Goal: Task Accomplishment & Management: Manage account settings

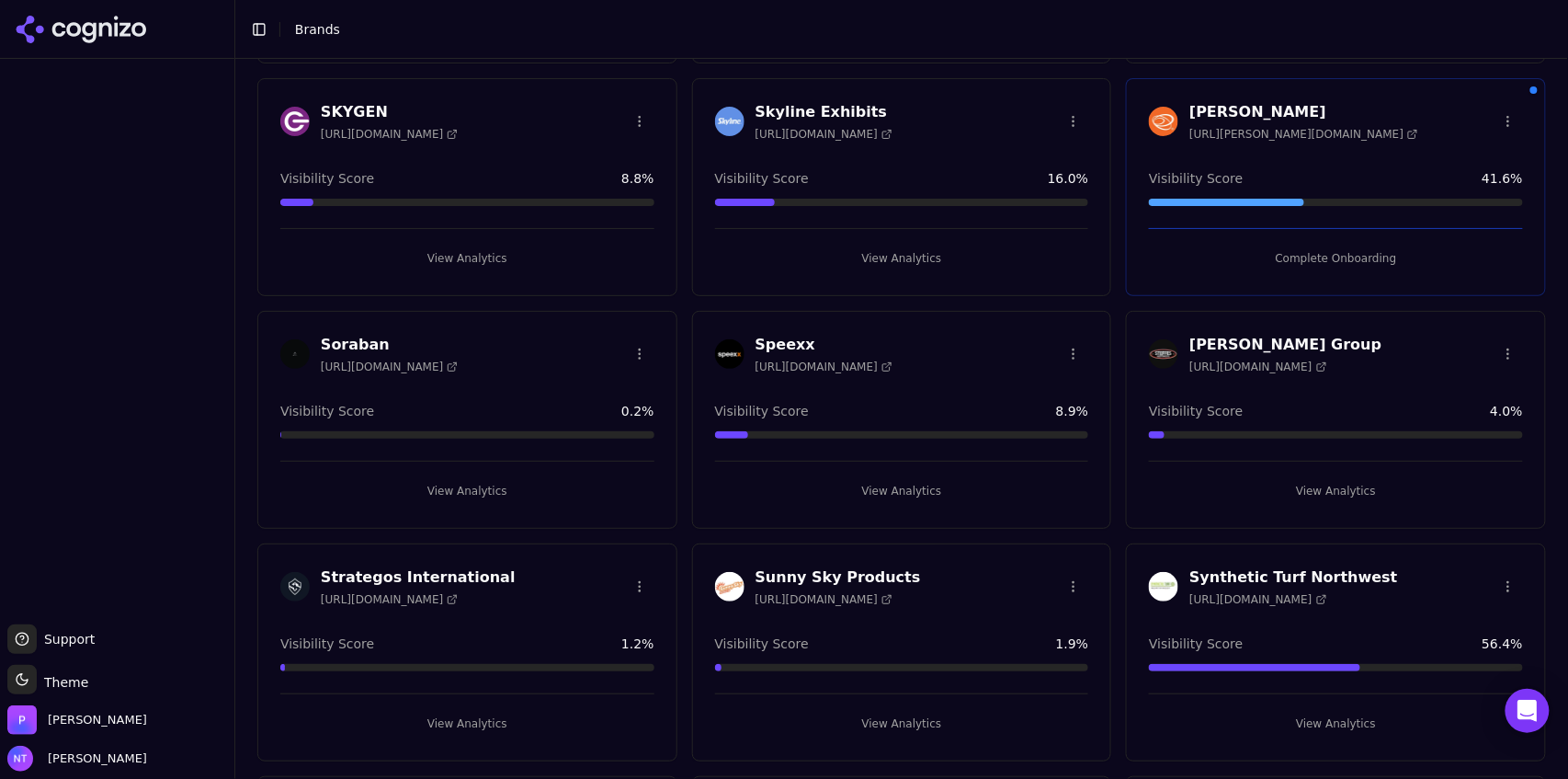
scroll to position [4937, 0]
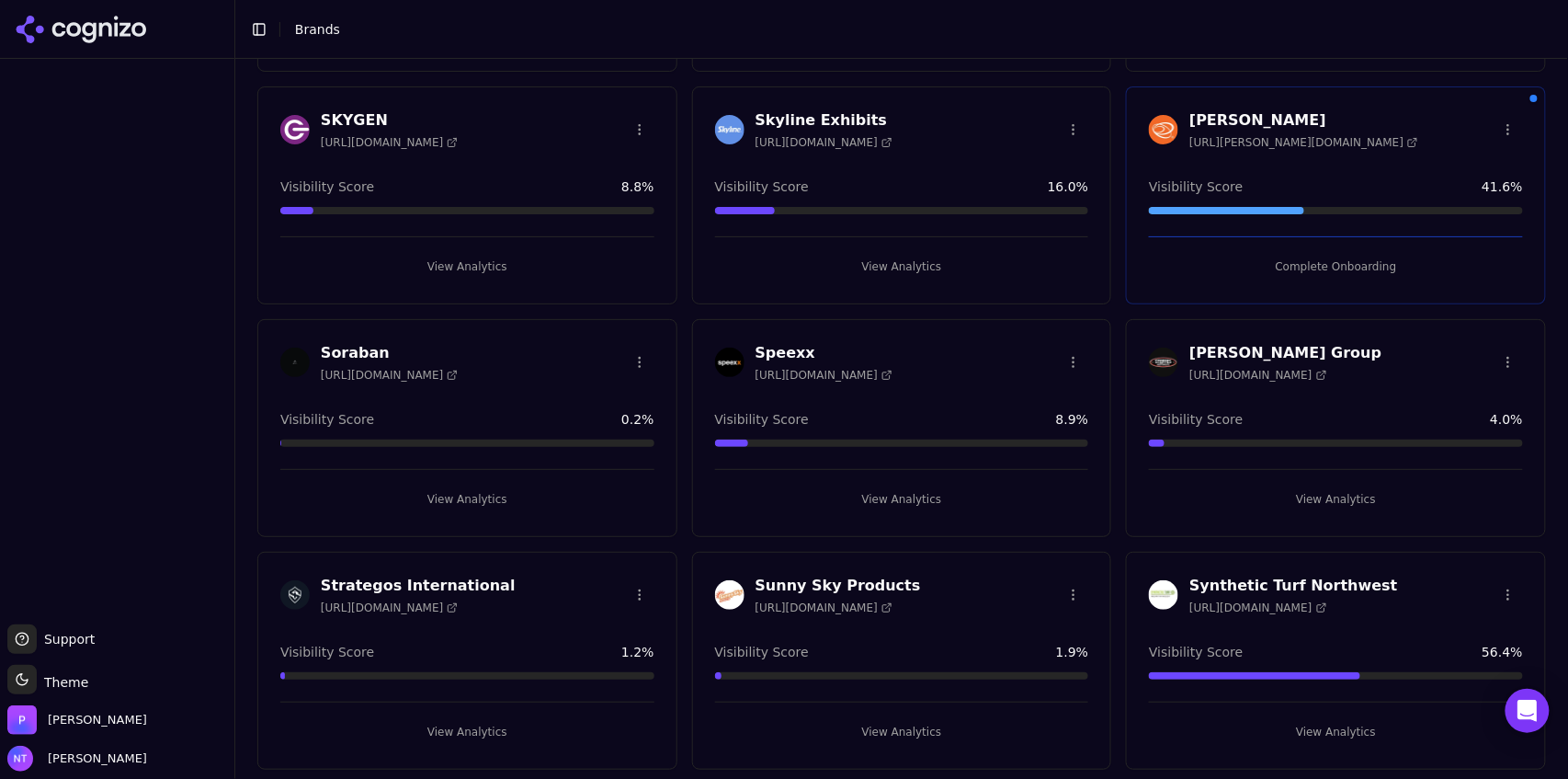
click at [913, 717] on button "View Analytics" at bounding box center [902, 732] width 374 height 30
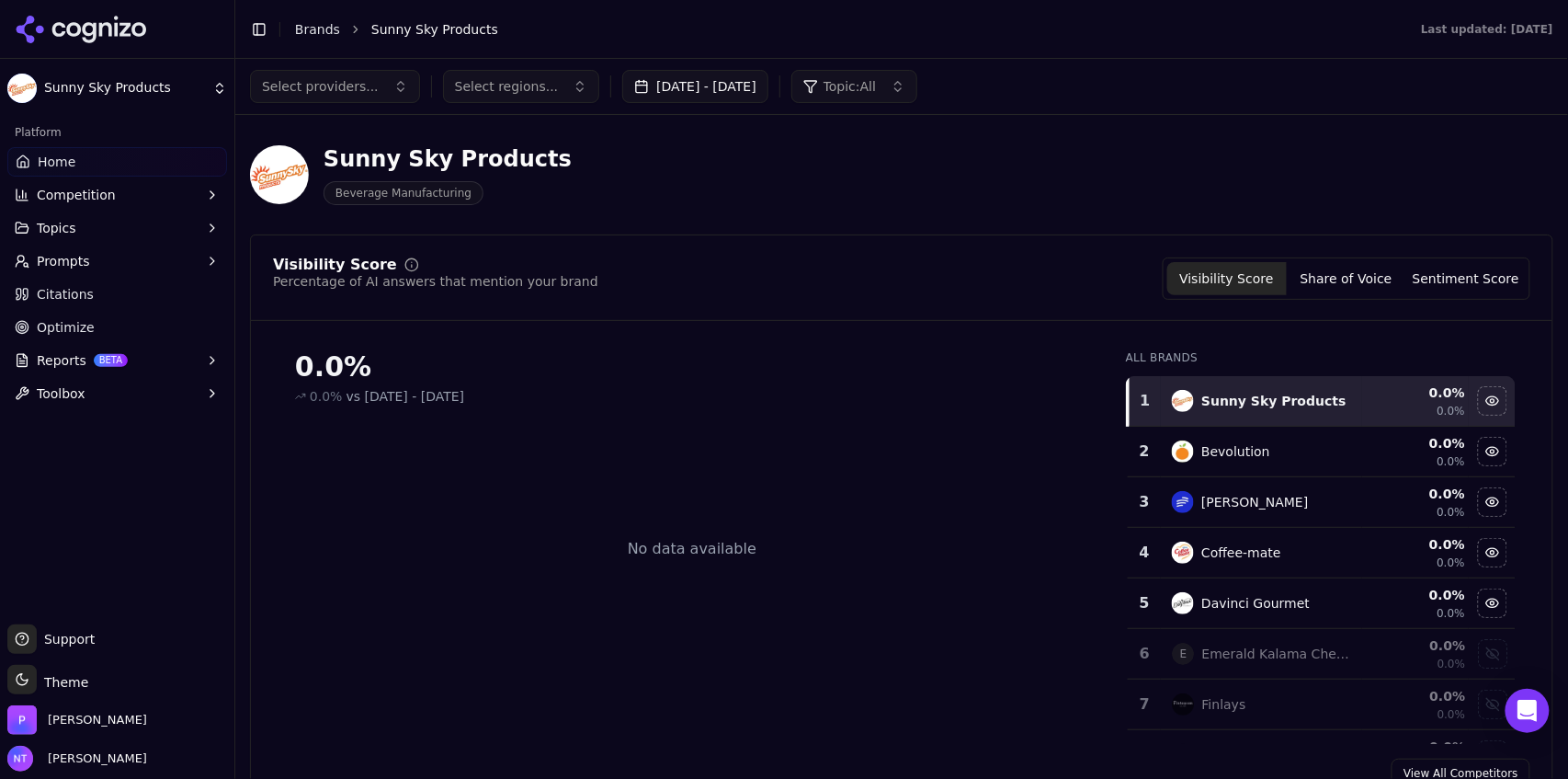
click at [698, 100] on button "[DATE] - [DATE]" at bounding box center [694, 85] width 146 height 33
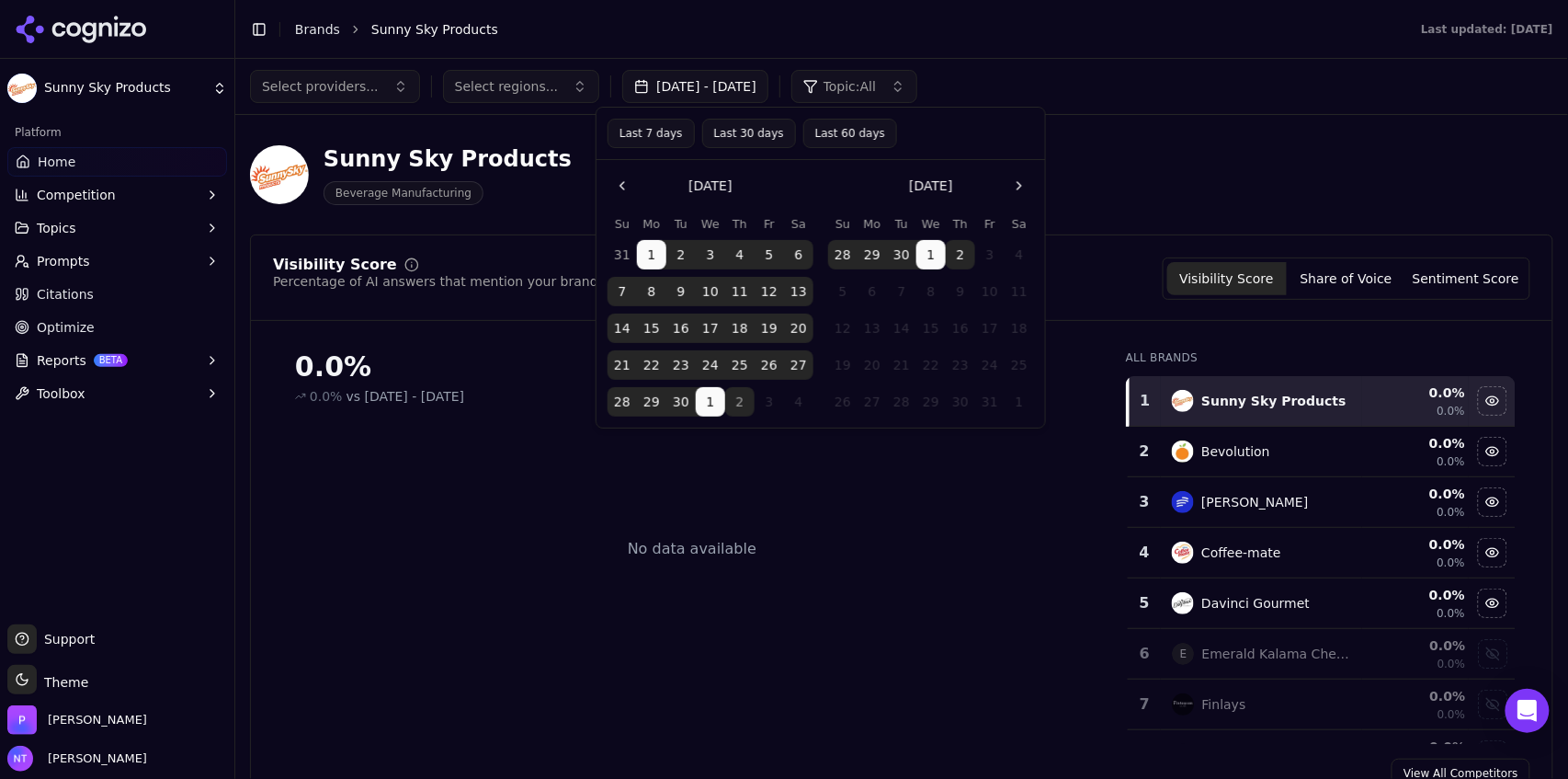
click at [813, 141] on button "Last 60 days" at bounding box center [850, 134] width 94 height 30
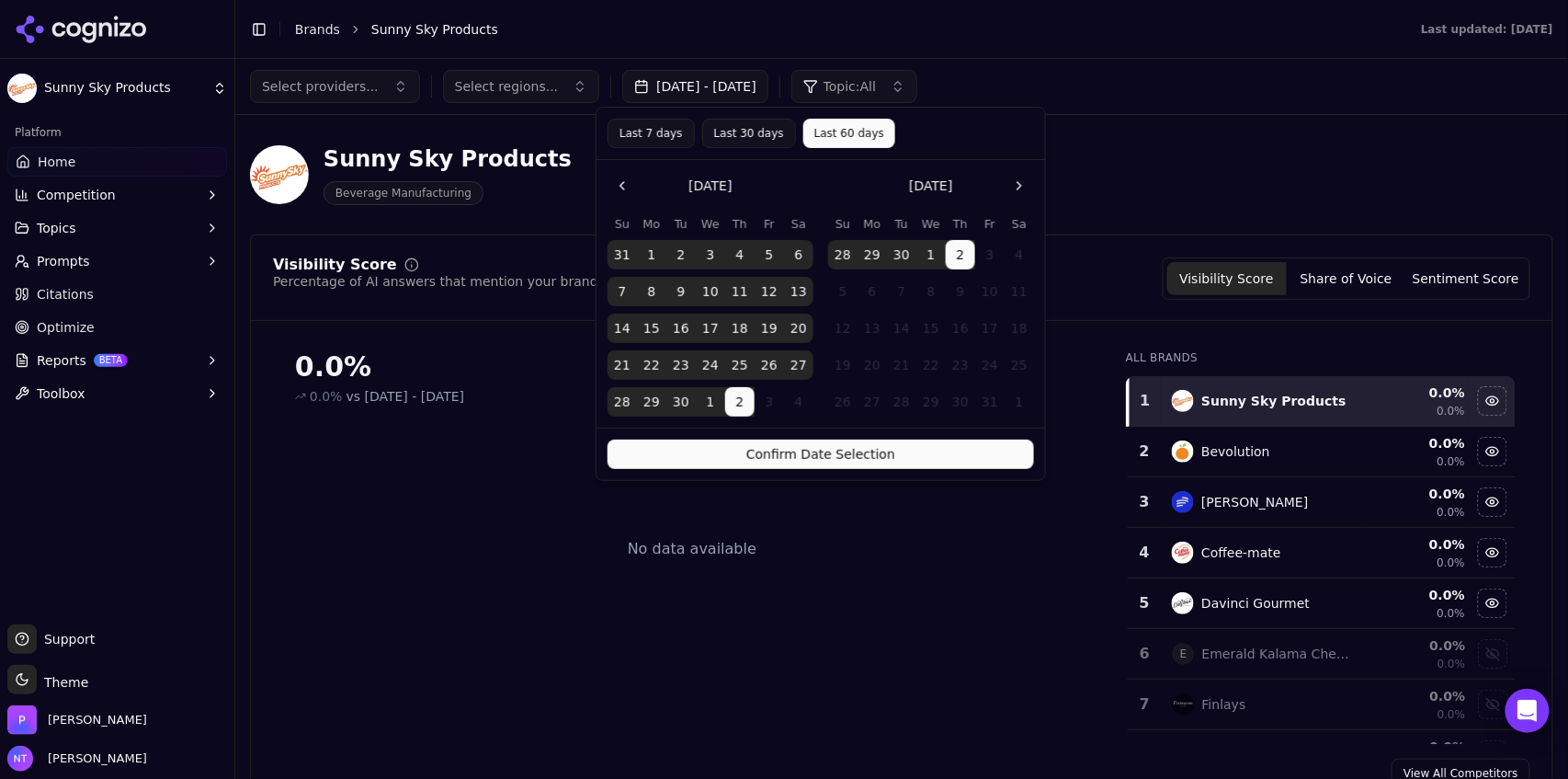
click at [830, 448] on button "Confirm Date Selection" at bounding box center [821, 454] width 426 height 30
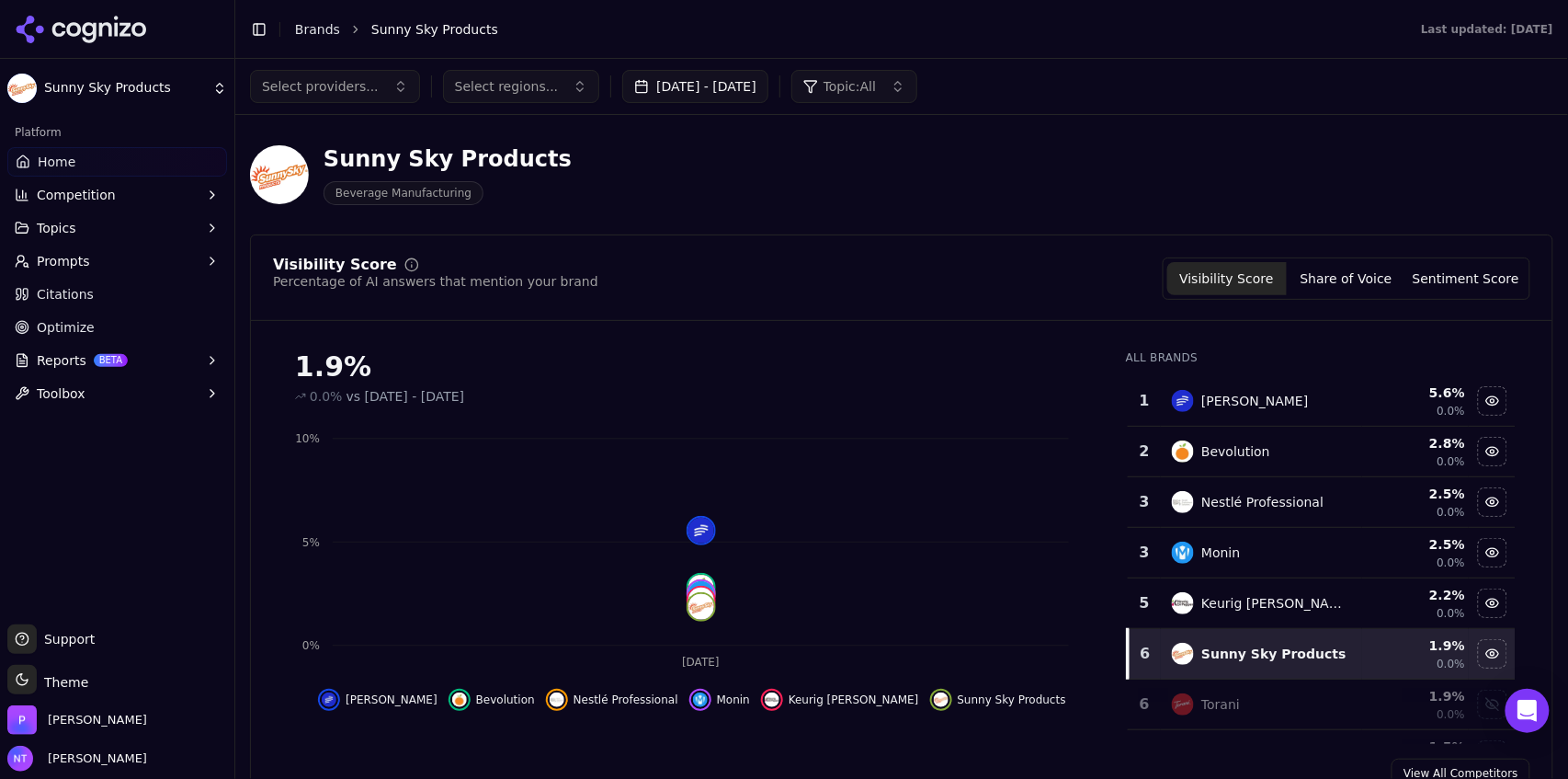
click at [1247, 153] on div "Sunny Sky Products Beverage Manufacturing" at bounding box center [902, 175] width 1303 height 90
click at [324, 33] on link "Brands" at bounding box center [316, 29] width 45 height 15
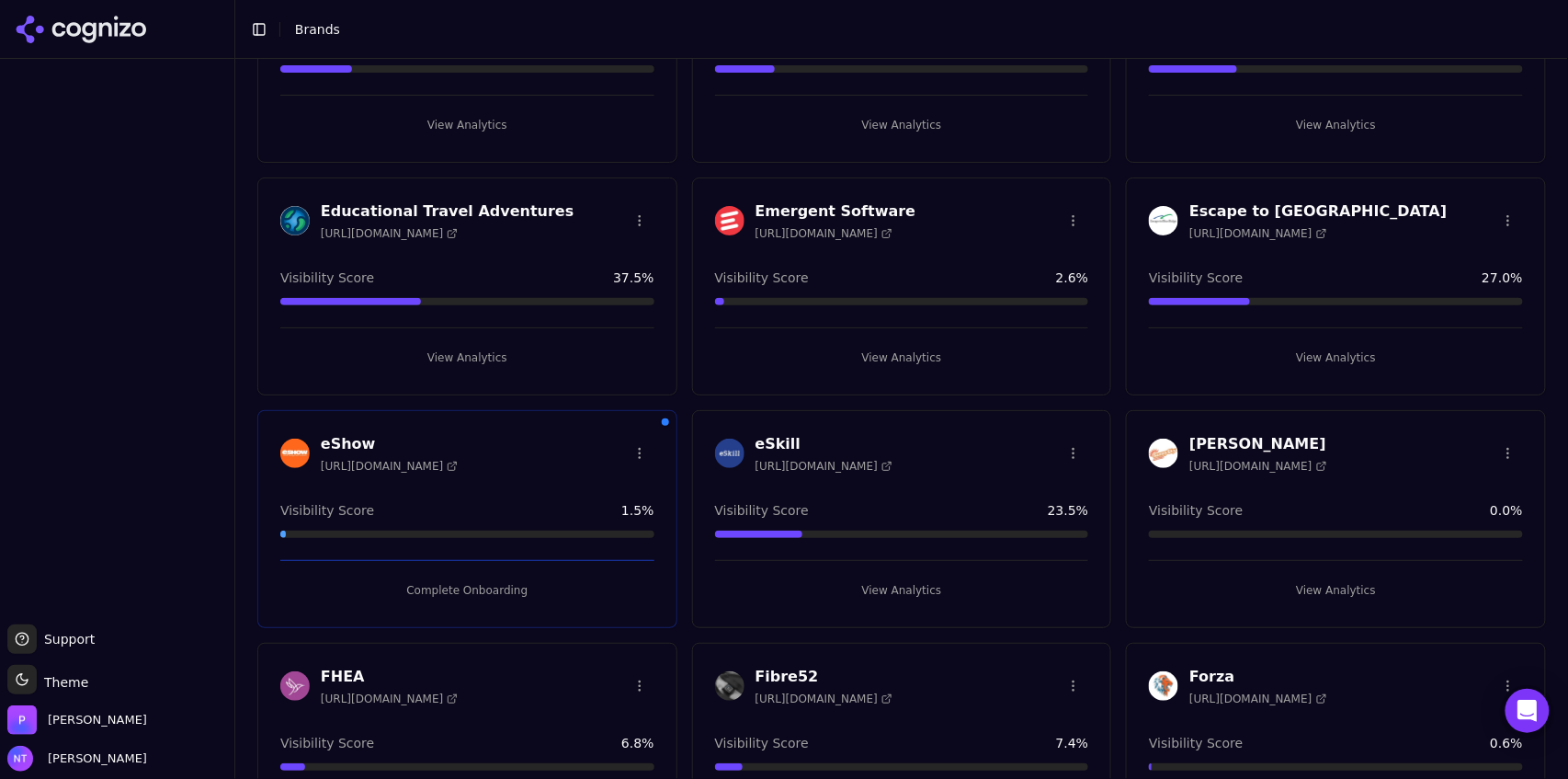
scroll to position [1397, 0]
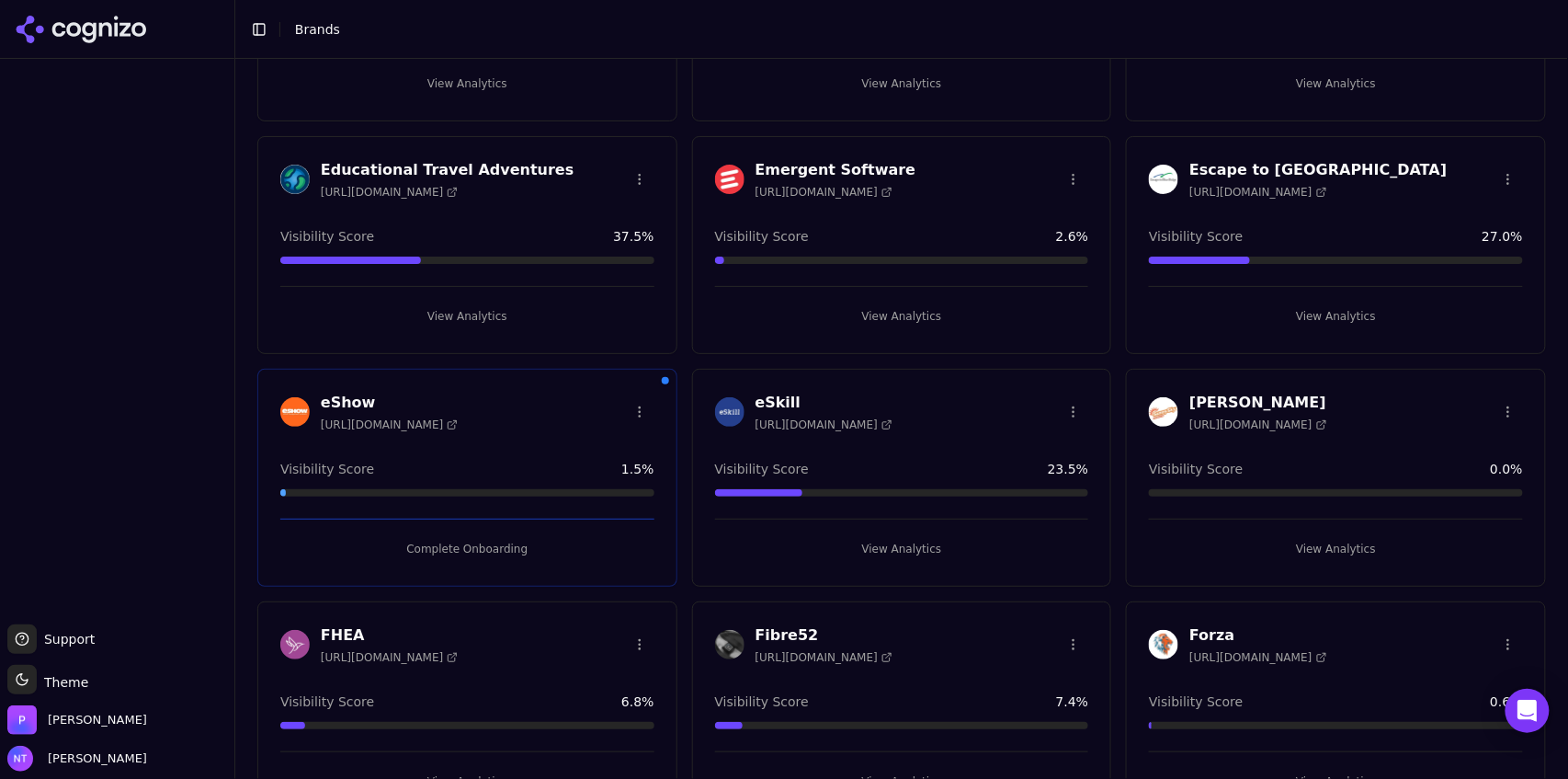
click at [1372, 543] on button "View Analytics" at bounding box center [1335, 549] width 374 height 30
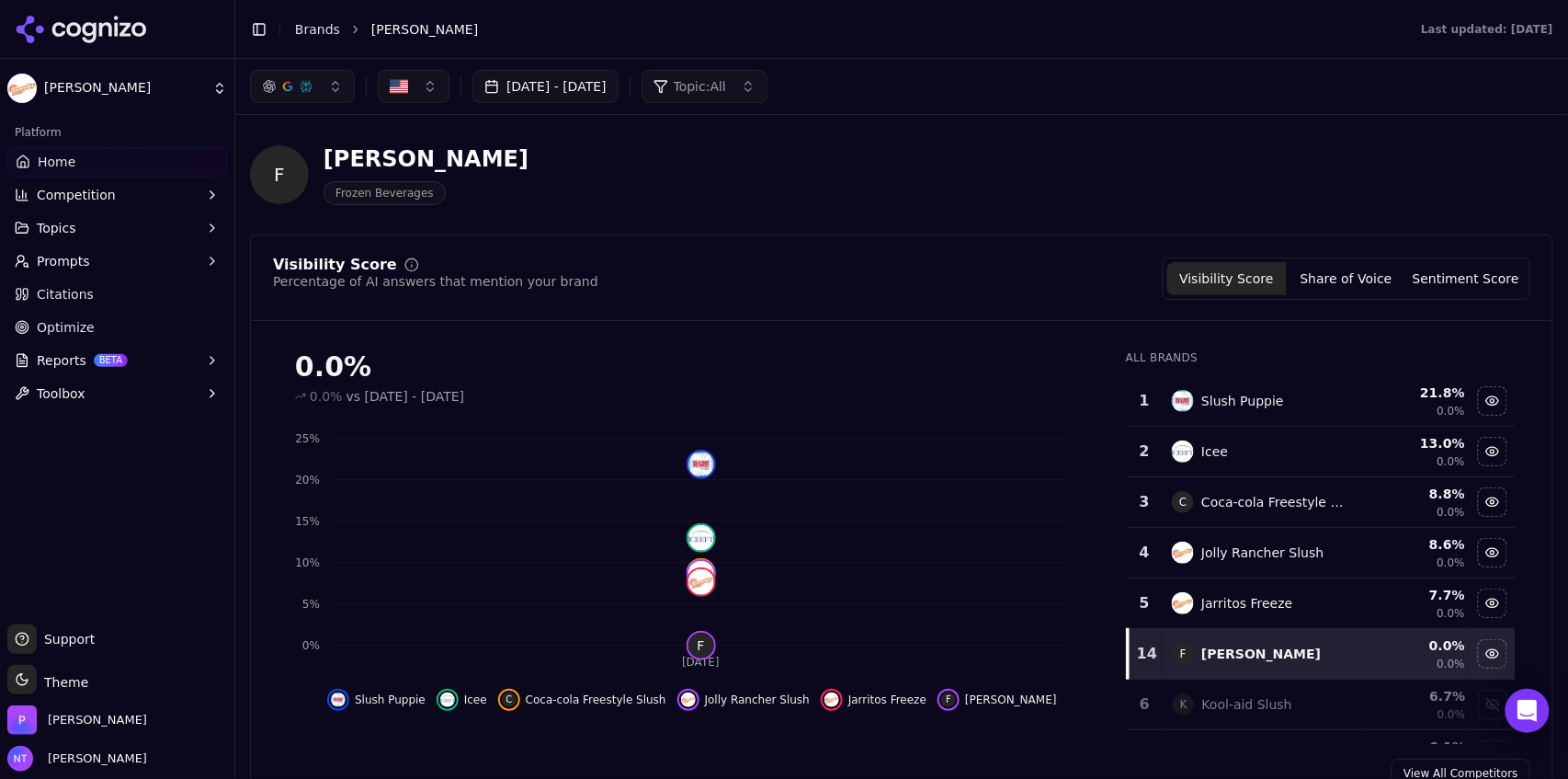
click at [111, 206] on button "Competition" at bounding box center [116, 195] width 219 height 30
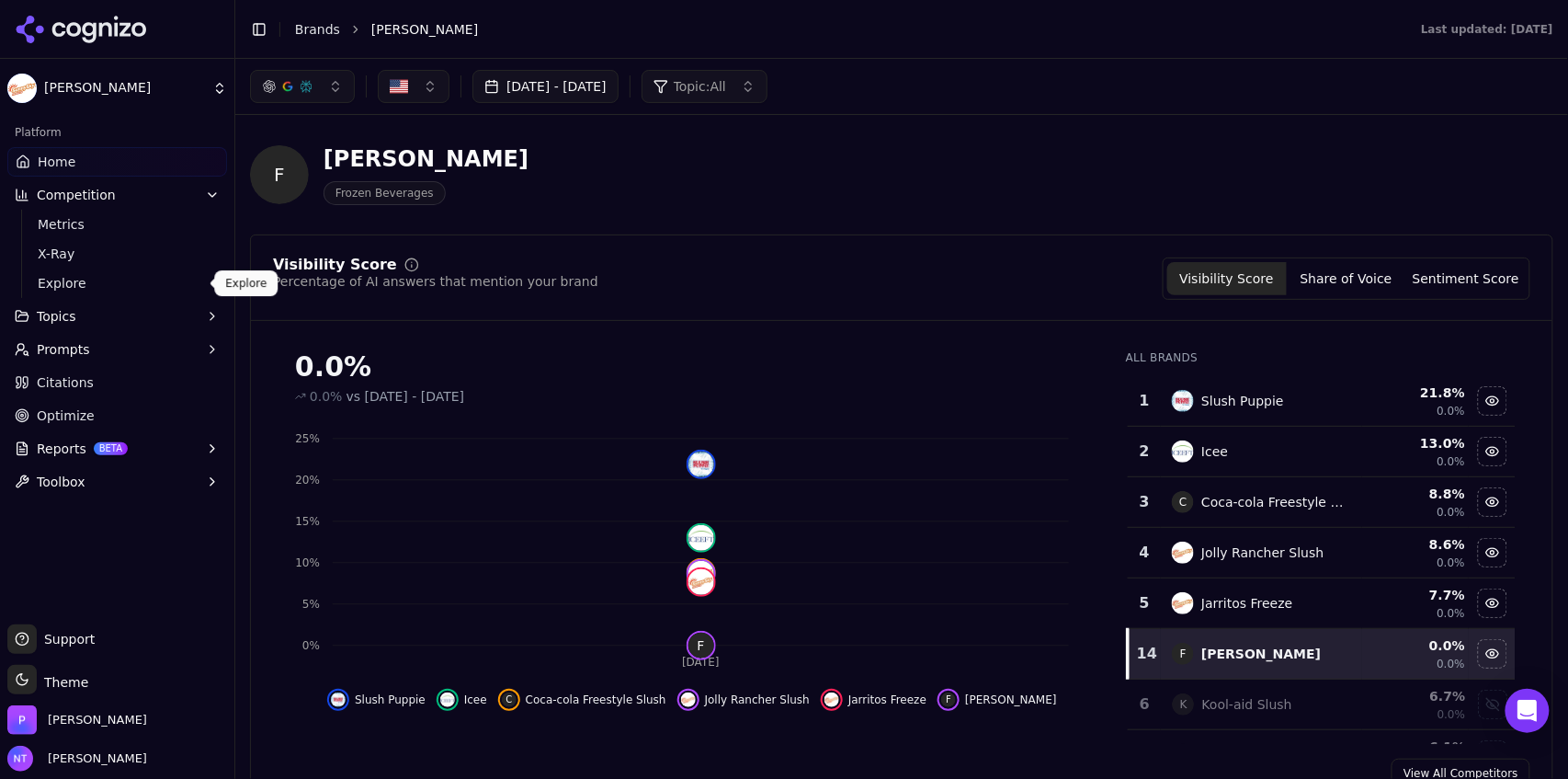
click at [136, 291] on span "Explore" at bounding box center [117, 283] width 160 height 19
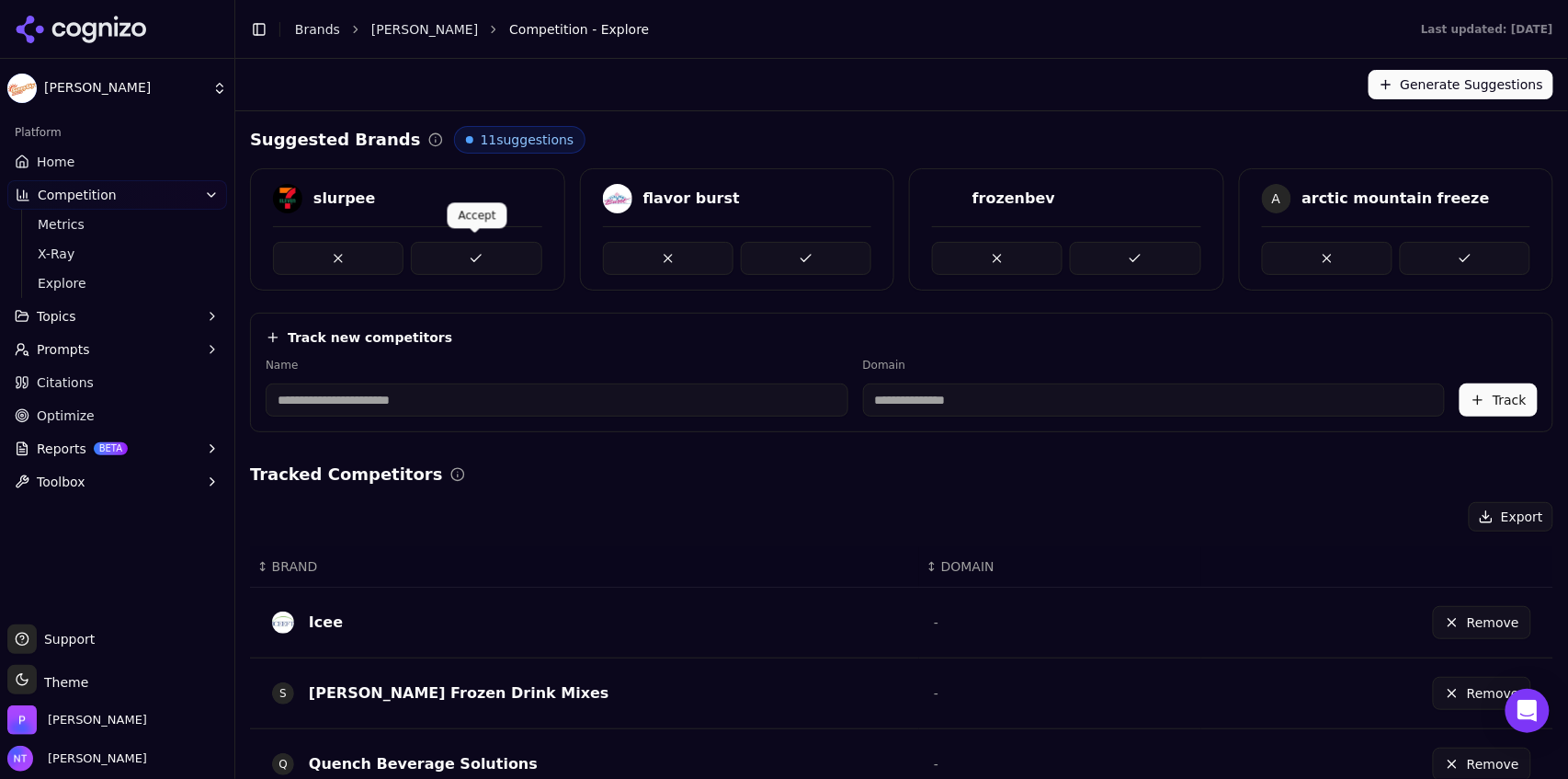
click at [505, 257] on button at bounding box center [476, 258] width 131 height 33
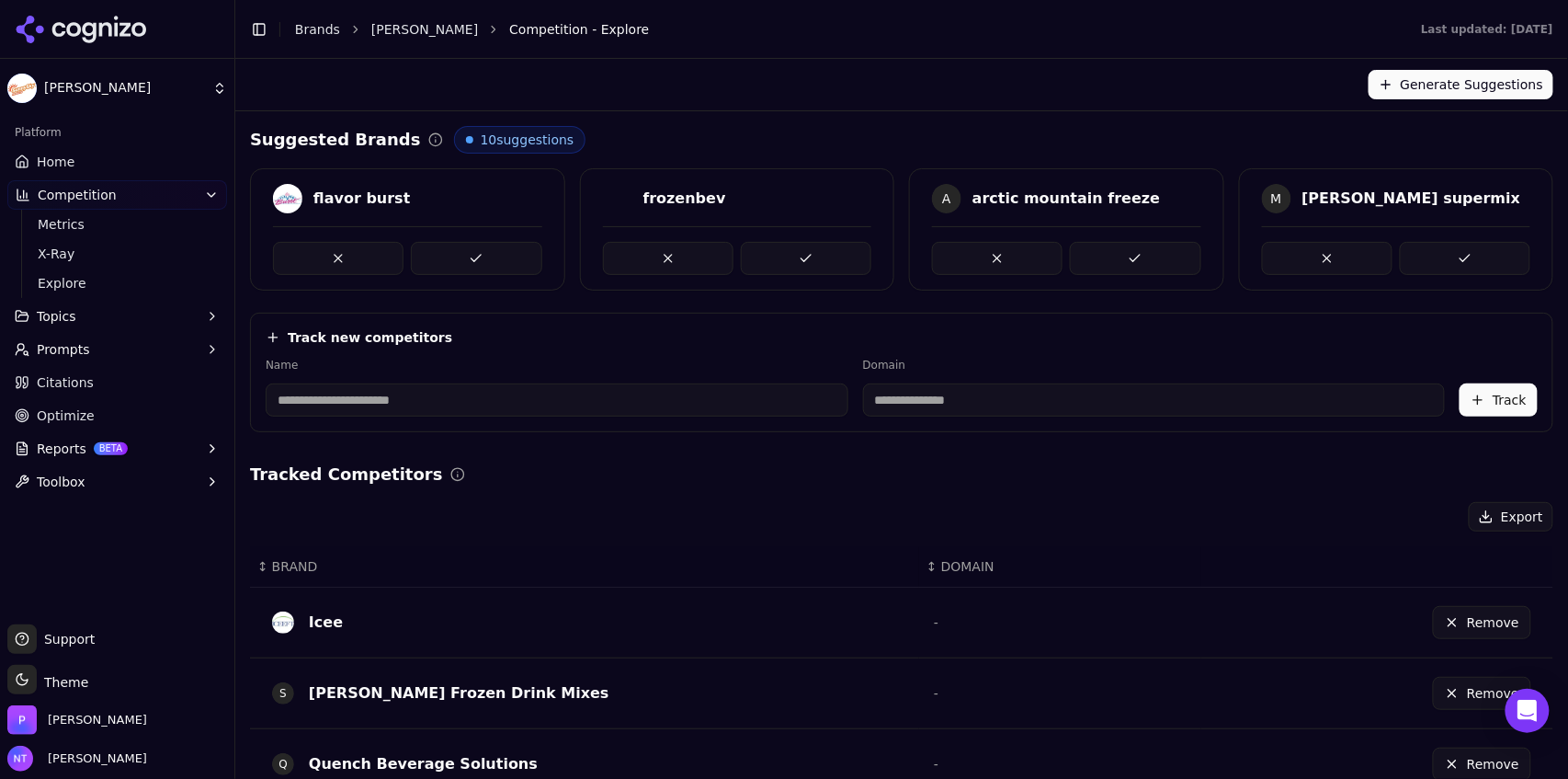
click at [505, 257] on button at bounding box center [476, 258] width 131 height 33
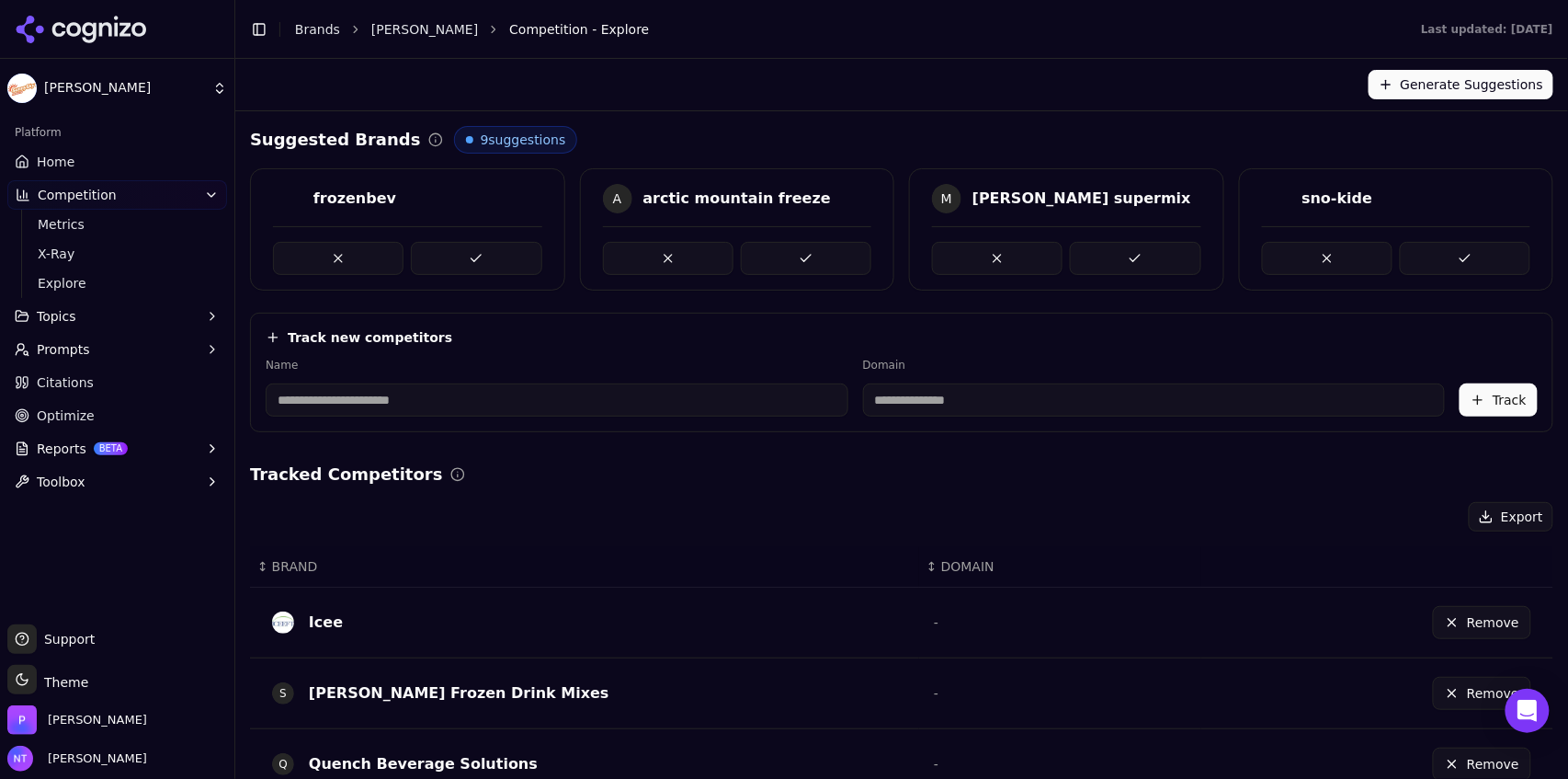
click at [505, 257] on button at bounding box center [476, 258] width 131 height 33
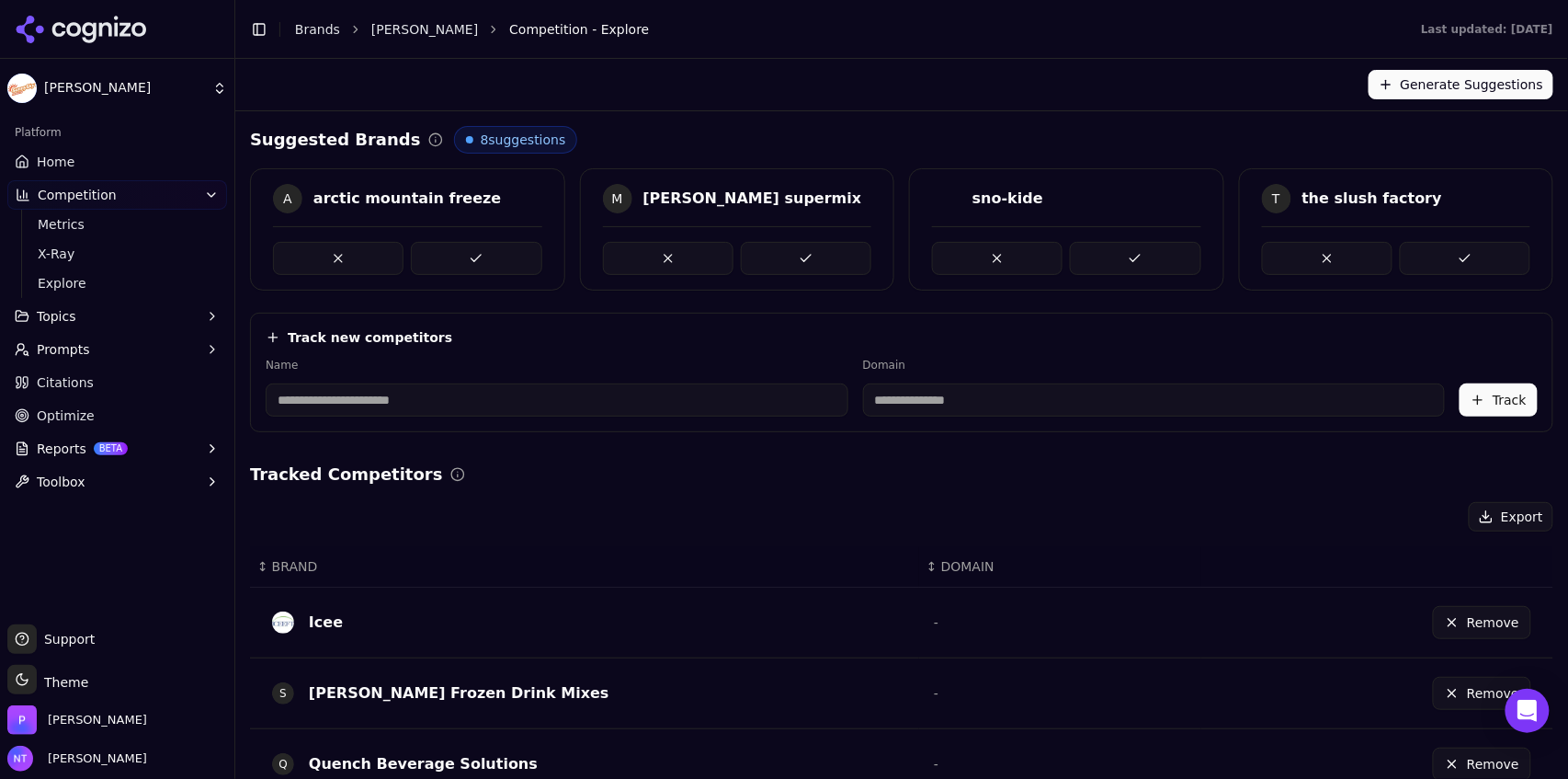
click at [505, 257] on button at bounding box center [476, 258] width 131 height 33
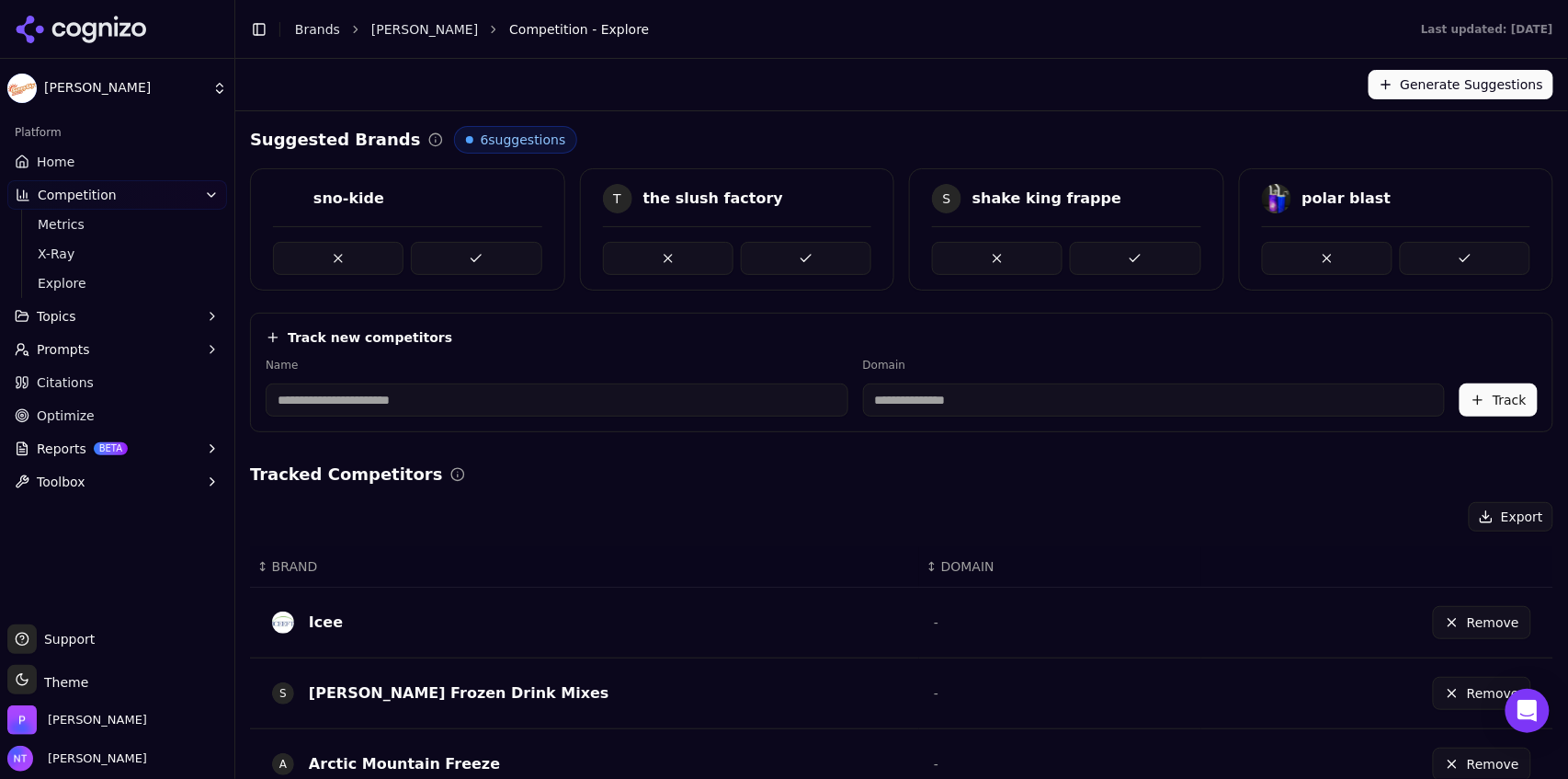
click at [505, 257] on button at bounding box center [476, 258] width 131 height 33
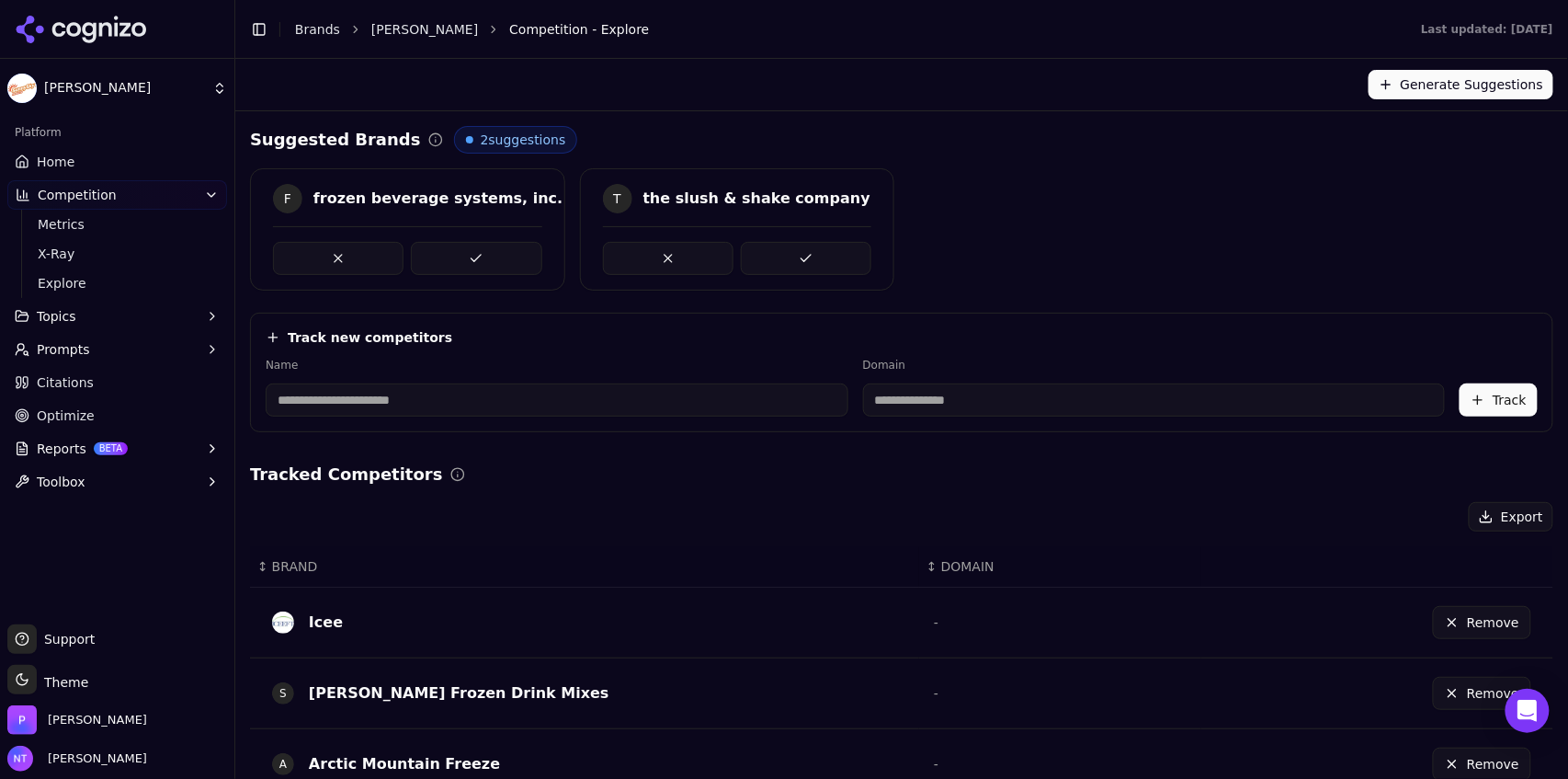
click at [505, 257] on button at bounding box center [476, 258] width 131 height 33
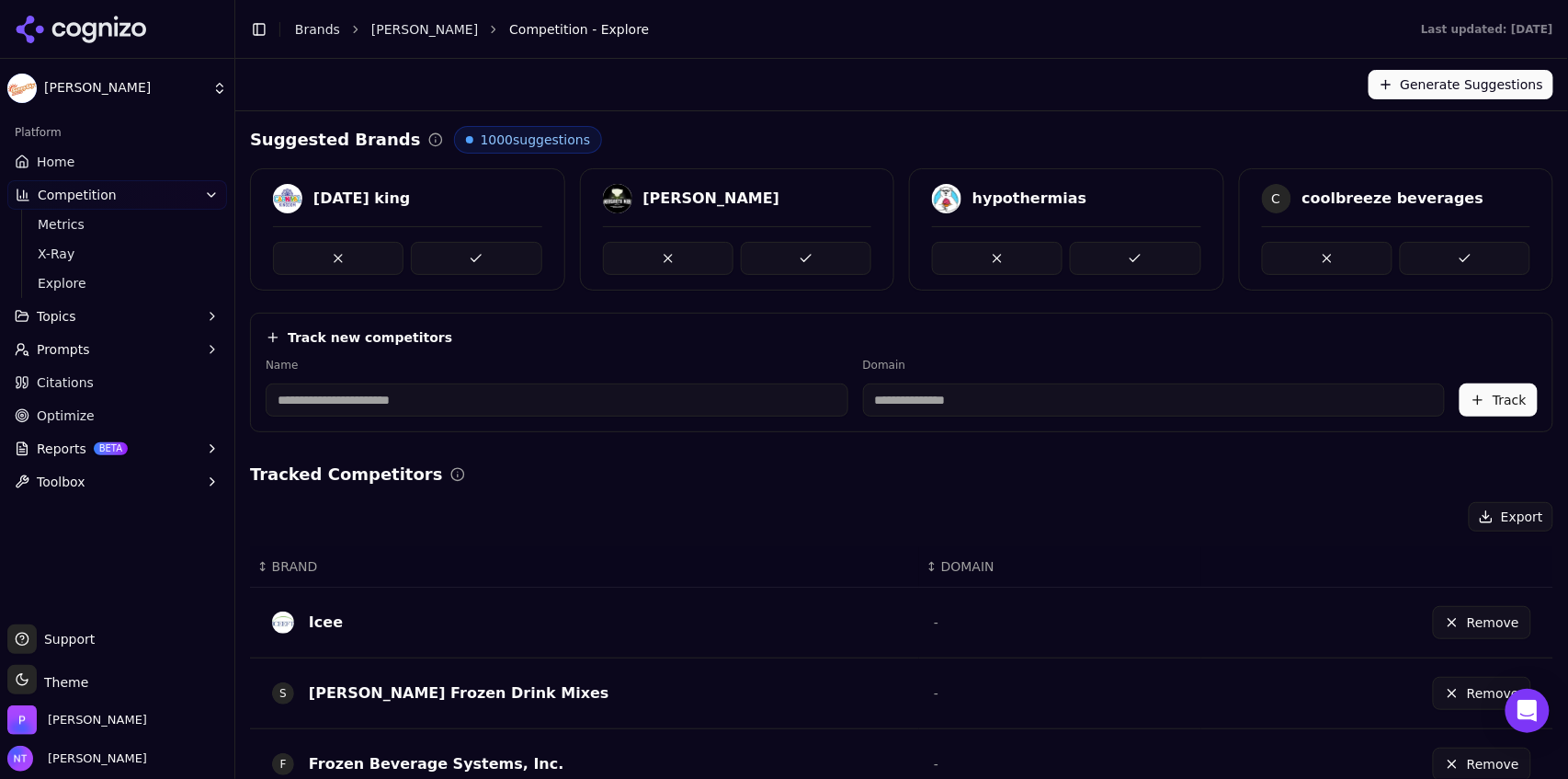
click at [518, 403] on input at bounding box center [557, 399] width 583 height 33
click at [387, 41] on div "Toggle Sidebar Brands Faygo Frost Competition - Explore" at bounding box center [816, 30] width 1163 height 26
click at [392, 23] on link "[PERSON_NAME]" at bounding box center [424, 29] width 107 height 19
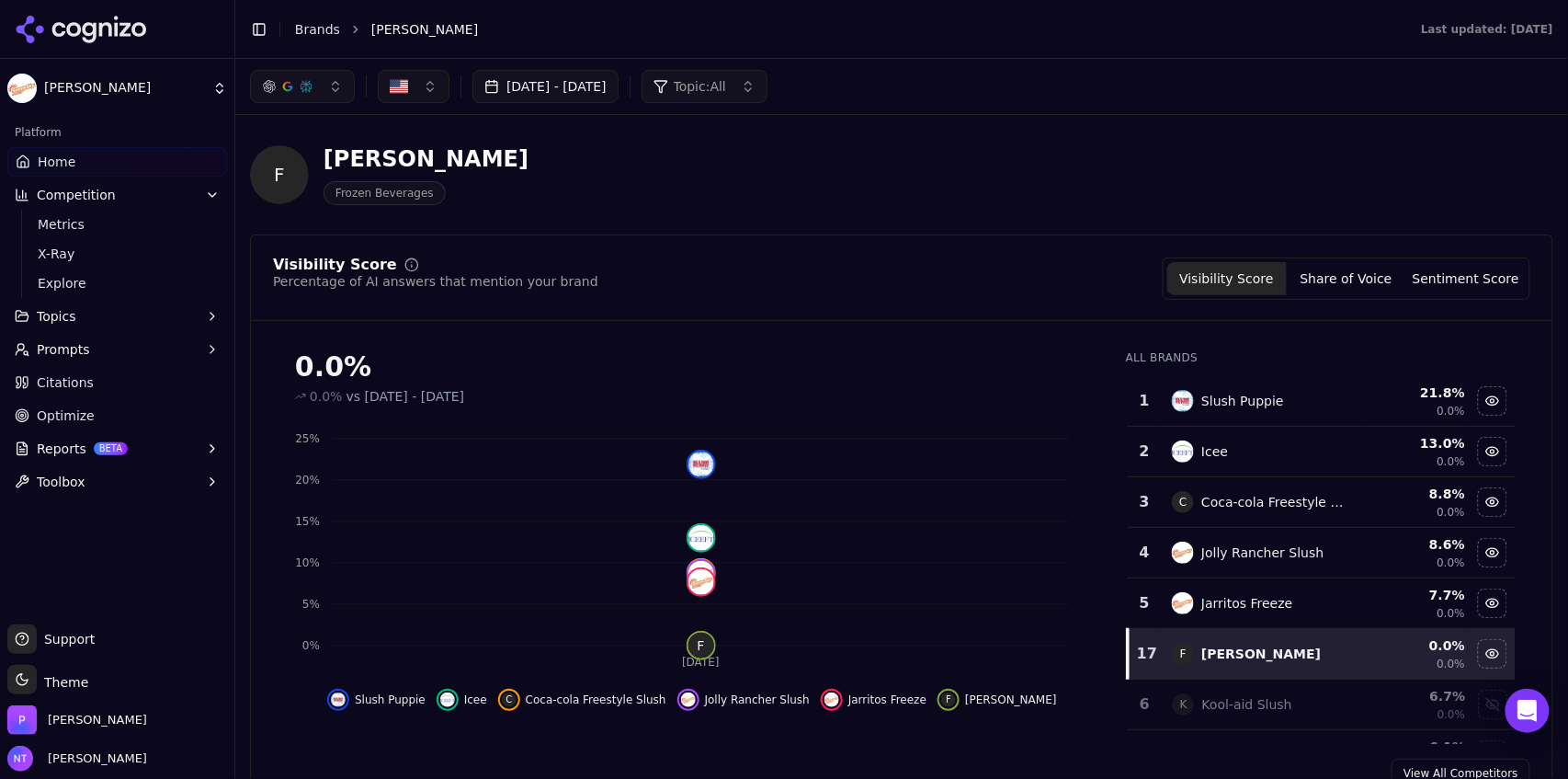
click at [310, 32] on link "Brands" at bounding box center [316, 29] width 45 height 15
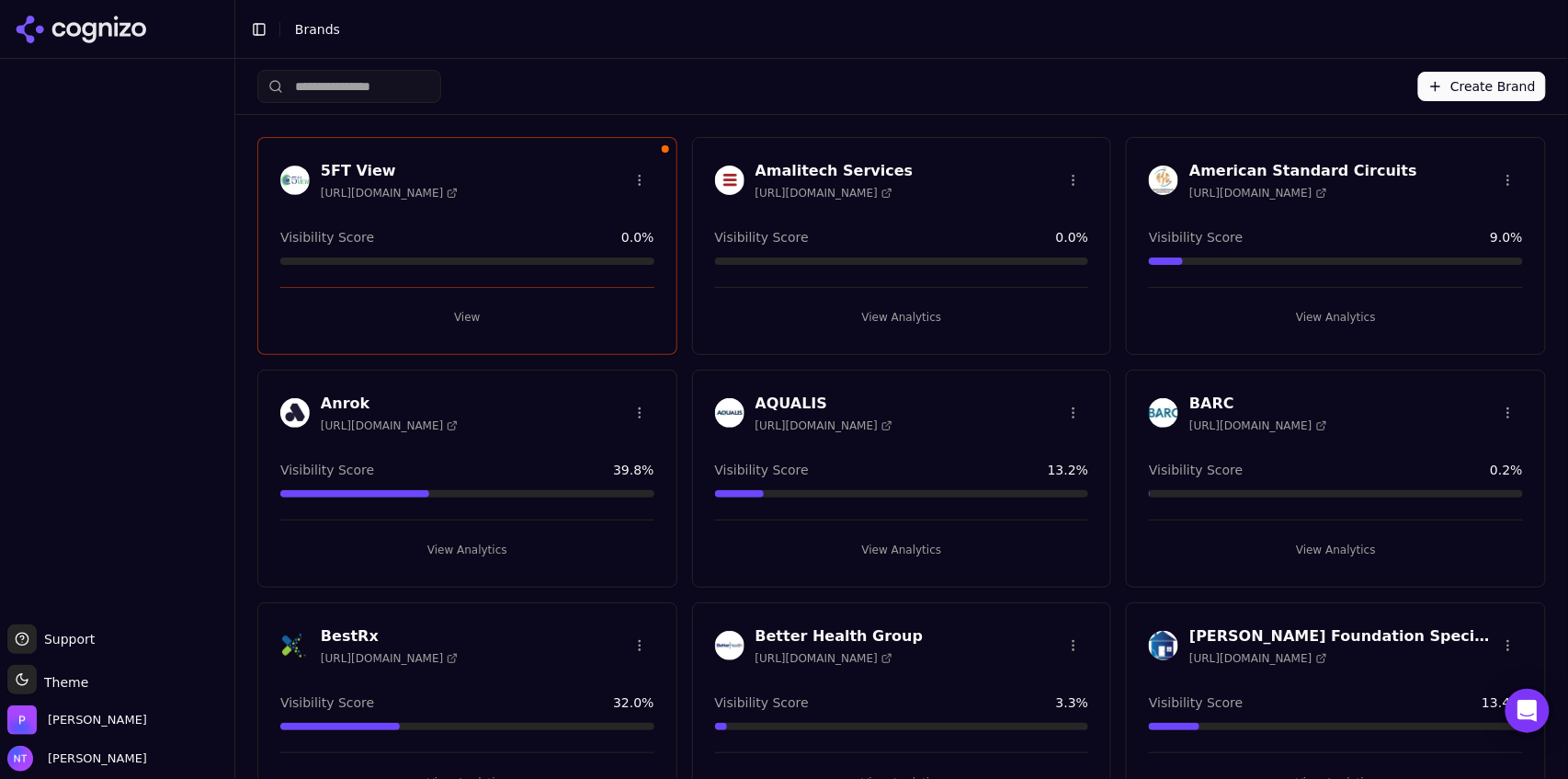
click at [1181, 59] on div "Create Brand" at bounding box center [901, 86] width 1288 height 56
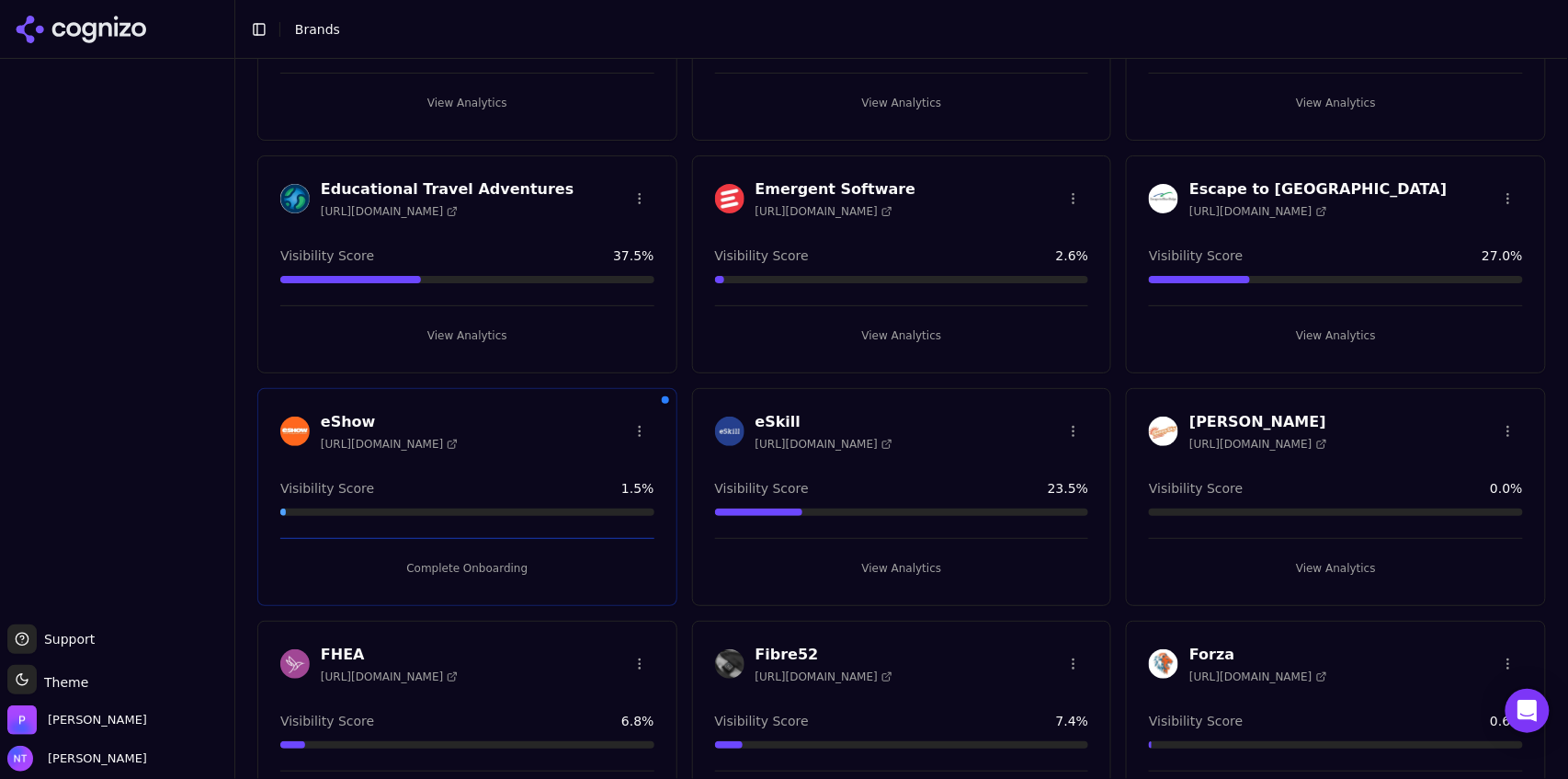
click at [1315, 561] on button "View Analytics" at bounding box center [1335, 569] width 374 height 30
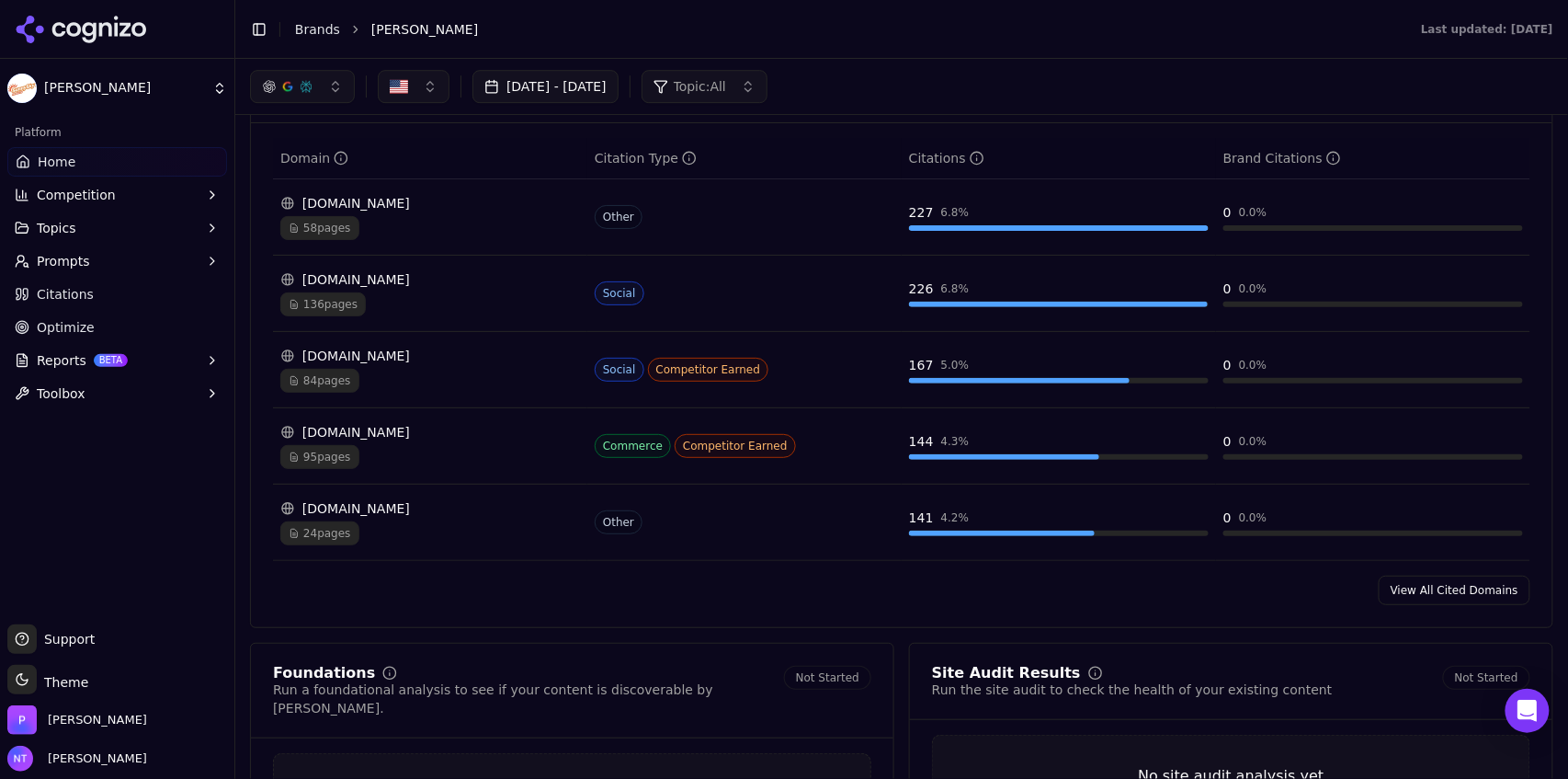
scroll to position [1909, 0]
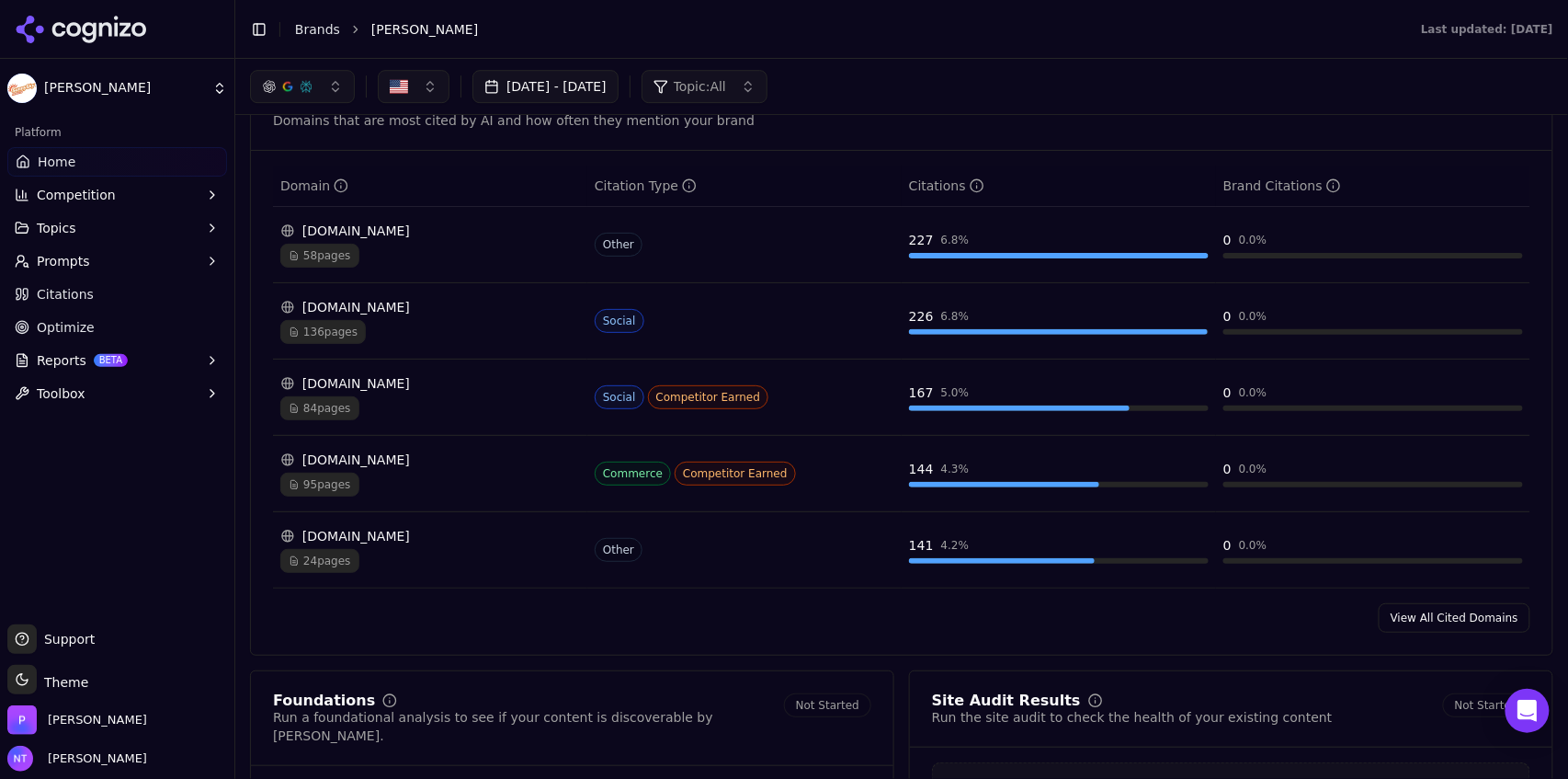
click at [1469, 624] on link "View All Cited Domains" at bounding box center [1454, 618] width 152 height 30
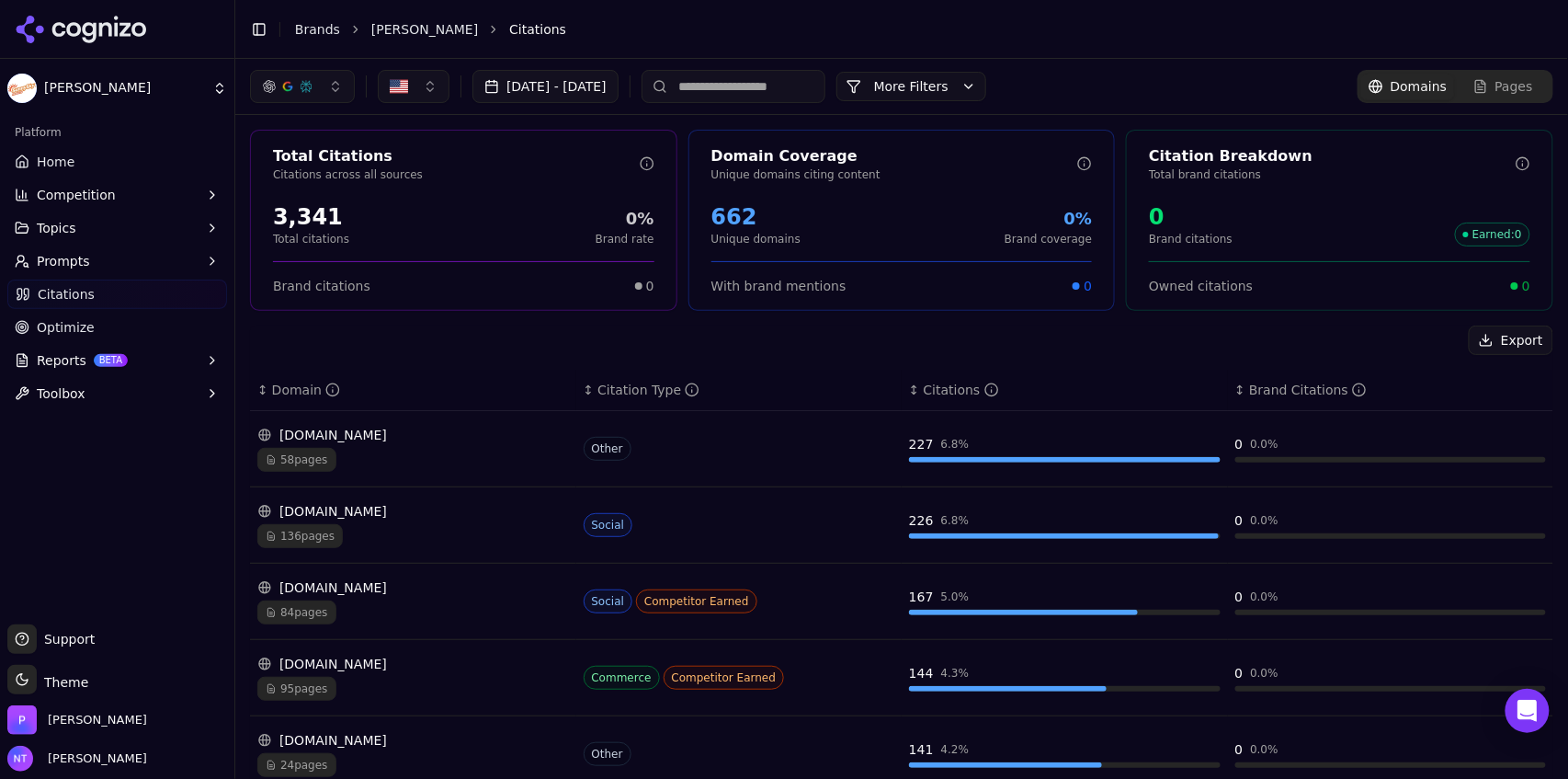
click at [792, 81] on input at bounding box center [733, 85] width 183 height 33
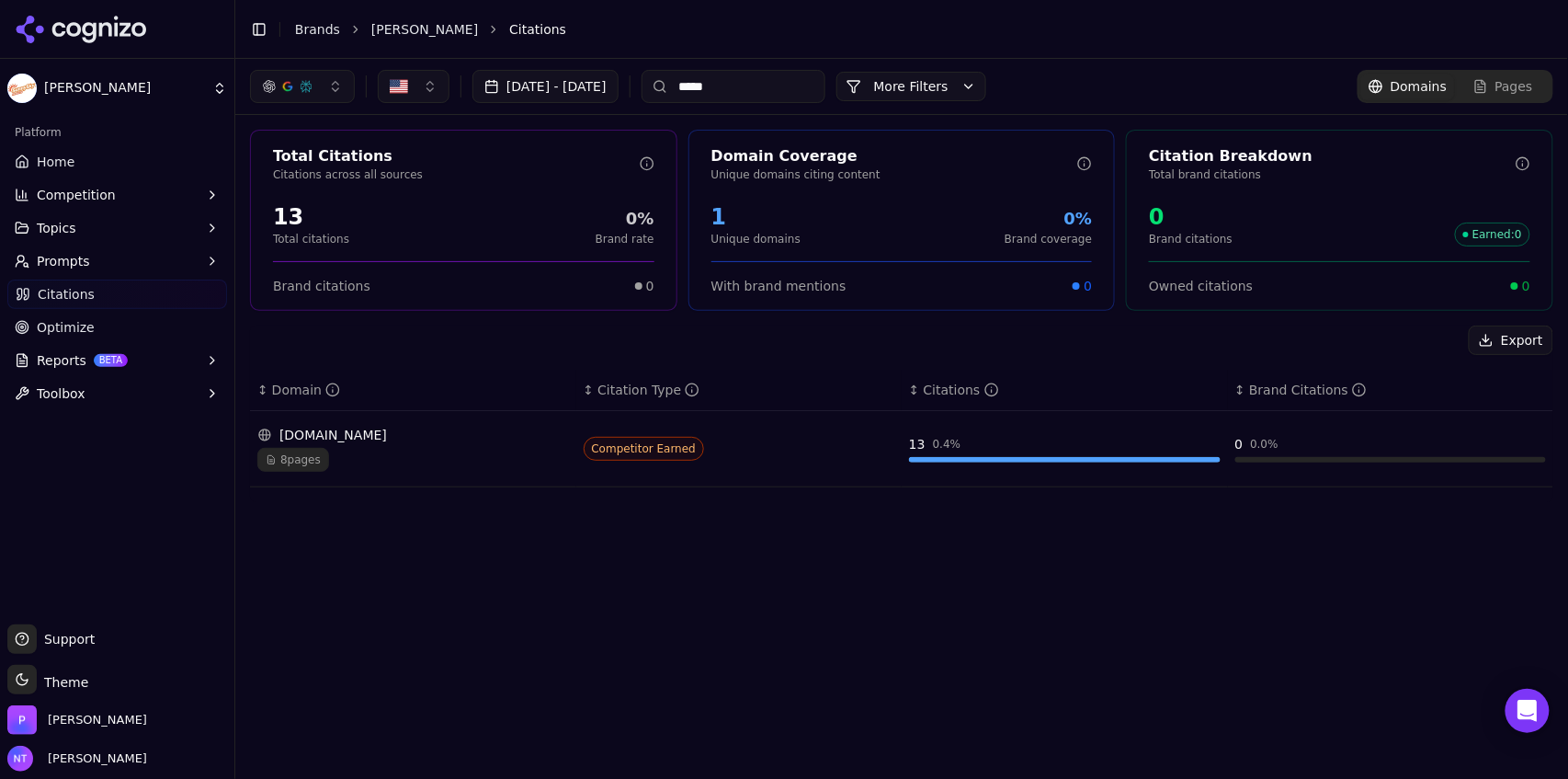
type input "*****"
click at [404, 434] on div "sunnyskyproducts.com" at bounding box center [413, 435] width 311 height 19
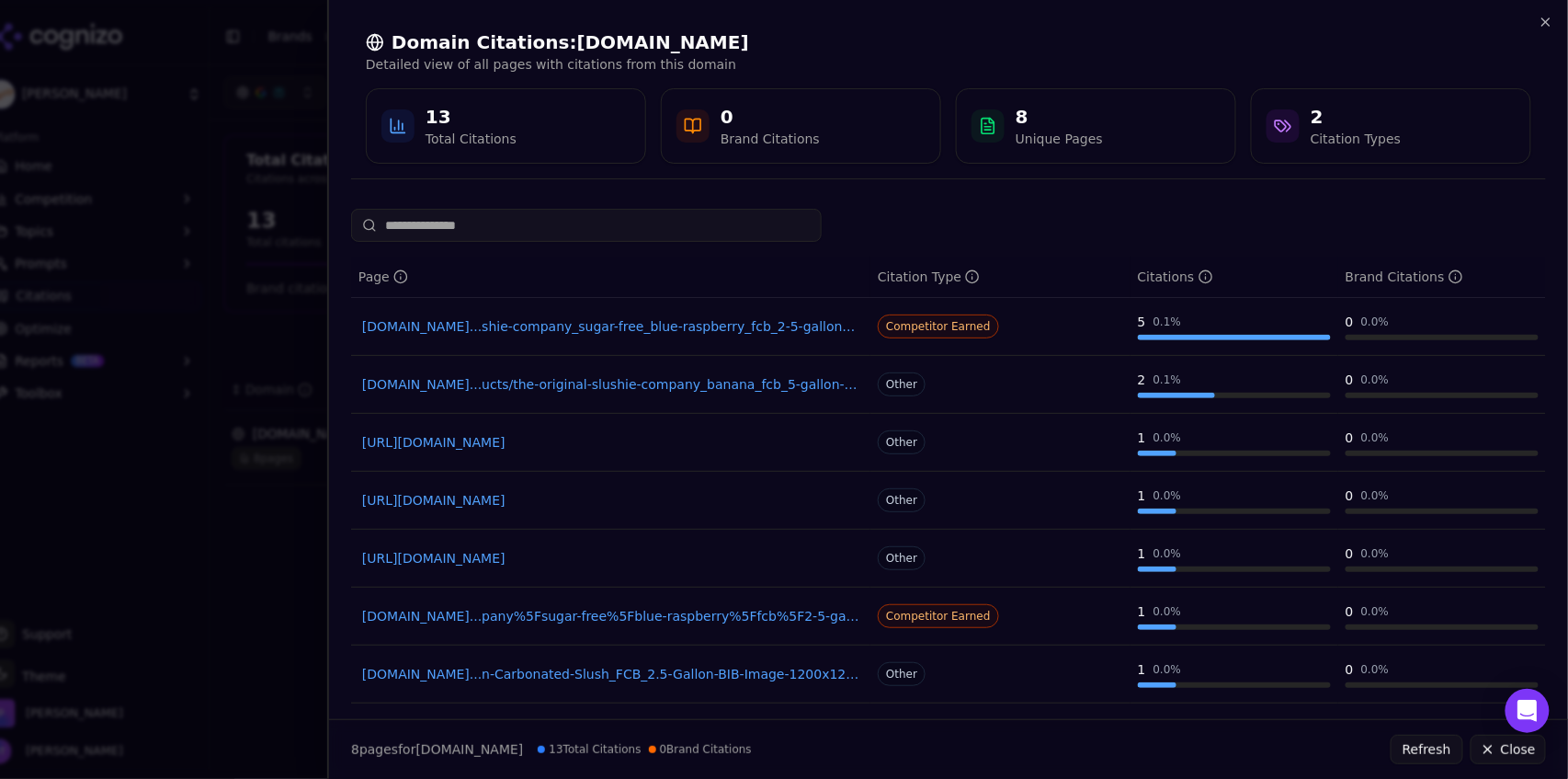
click at [462, 236] on input at bounding box center [586, 224] width 471 height 33
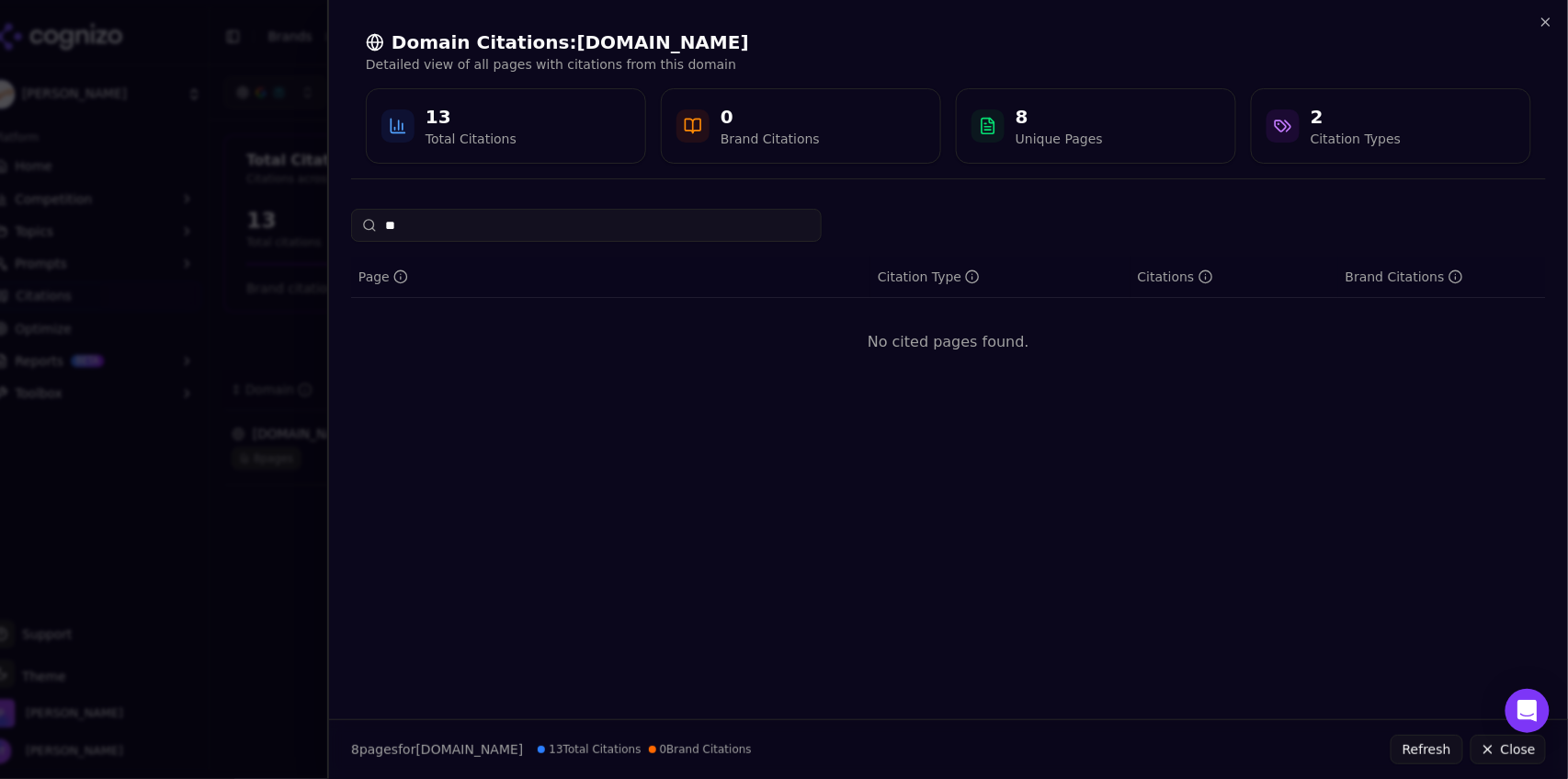
type input "*"
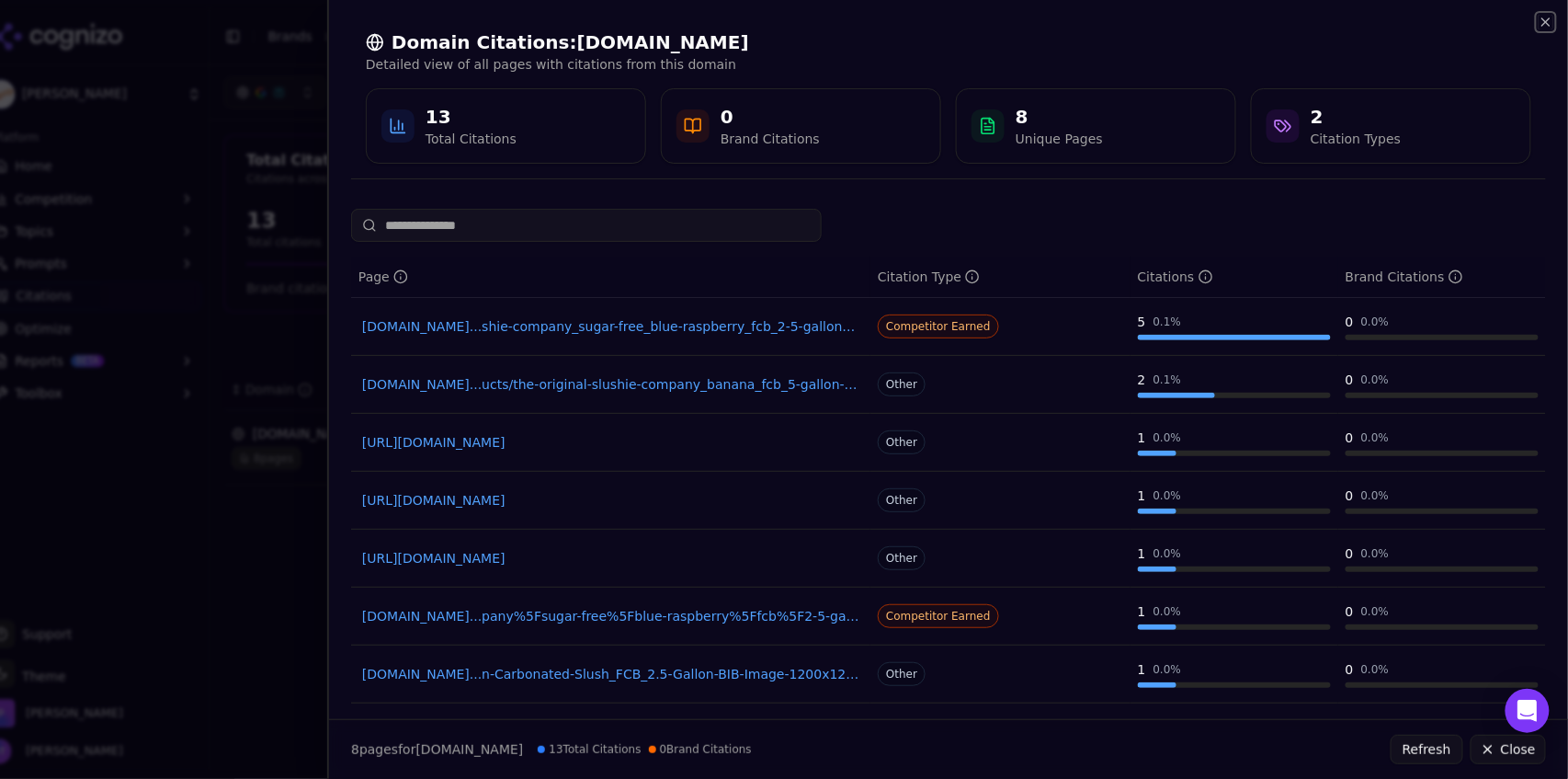
click at [1546, 28] on icon "button" at bounding box center [1545, 22] width 15 height 15
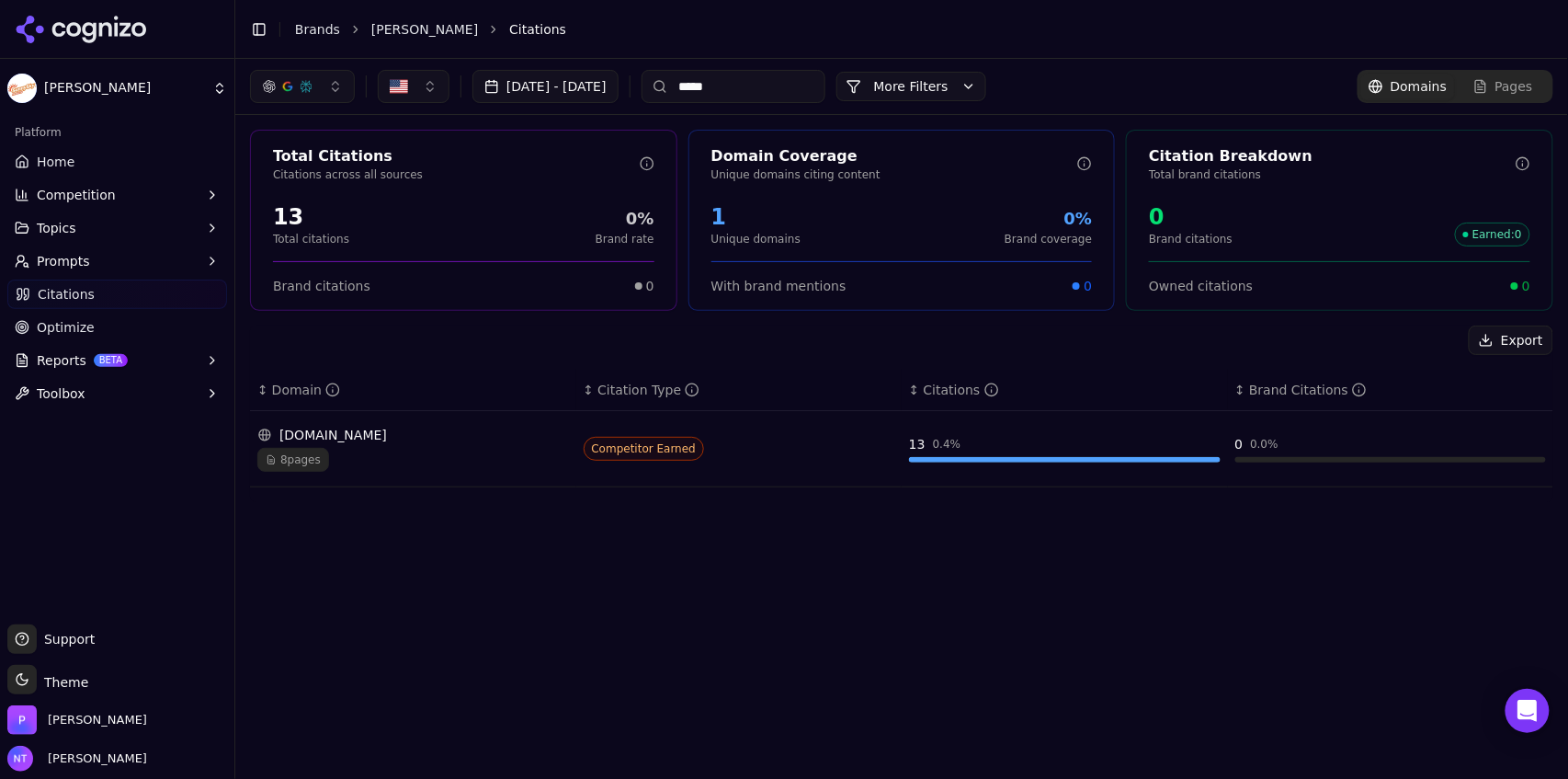
click at [390, 32] on link "[PERSON_NAME]" at bounding box center [424, 29] width 107 height 19
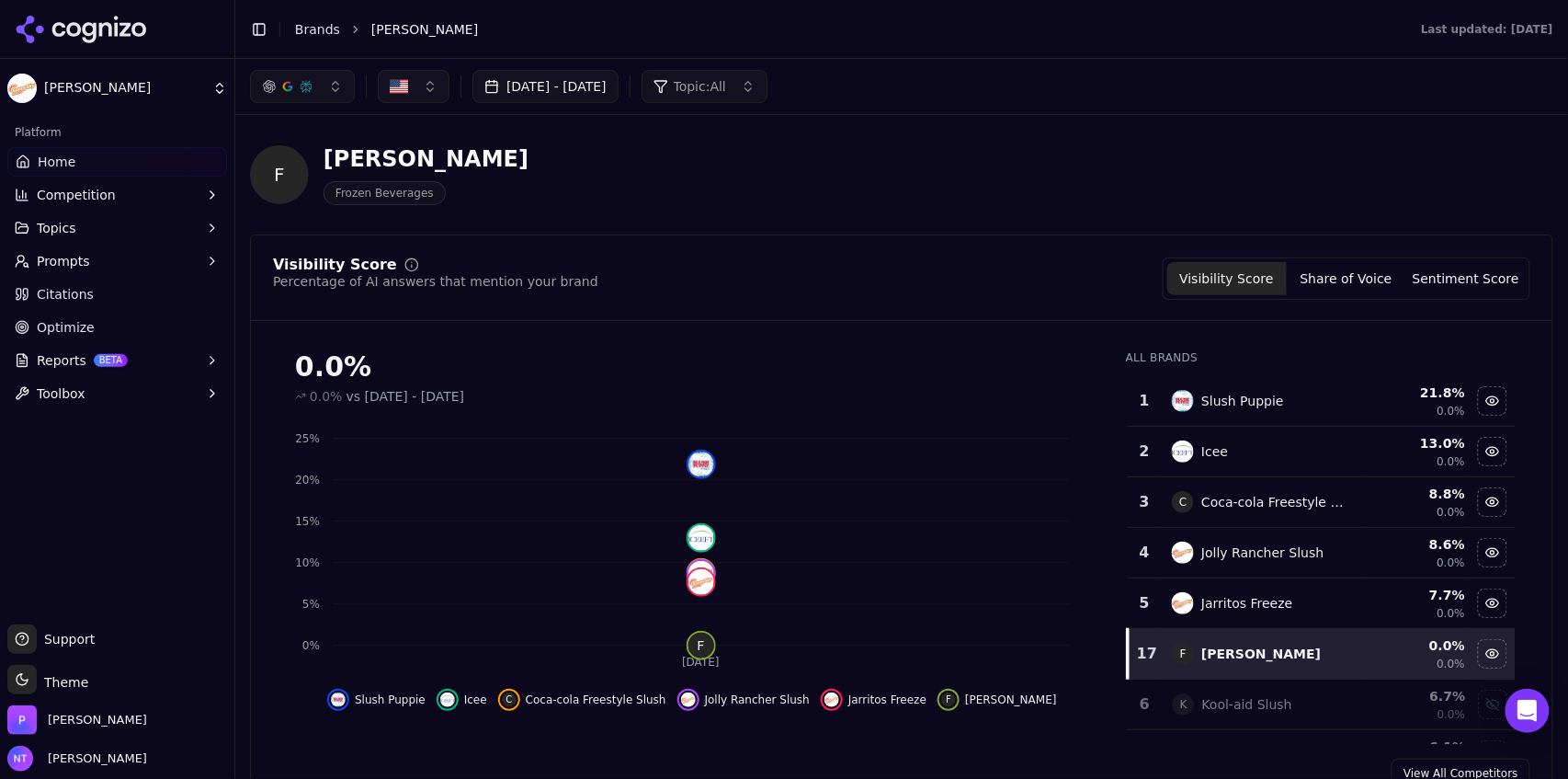
click at [316, 32] on link "Brands" at bounding box center [316, 29] width 45 height 15
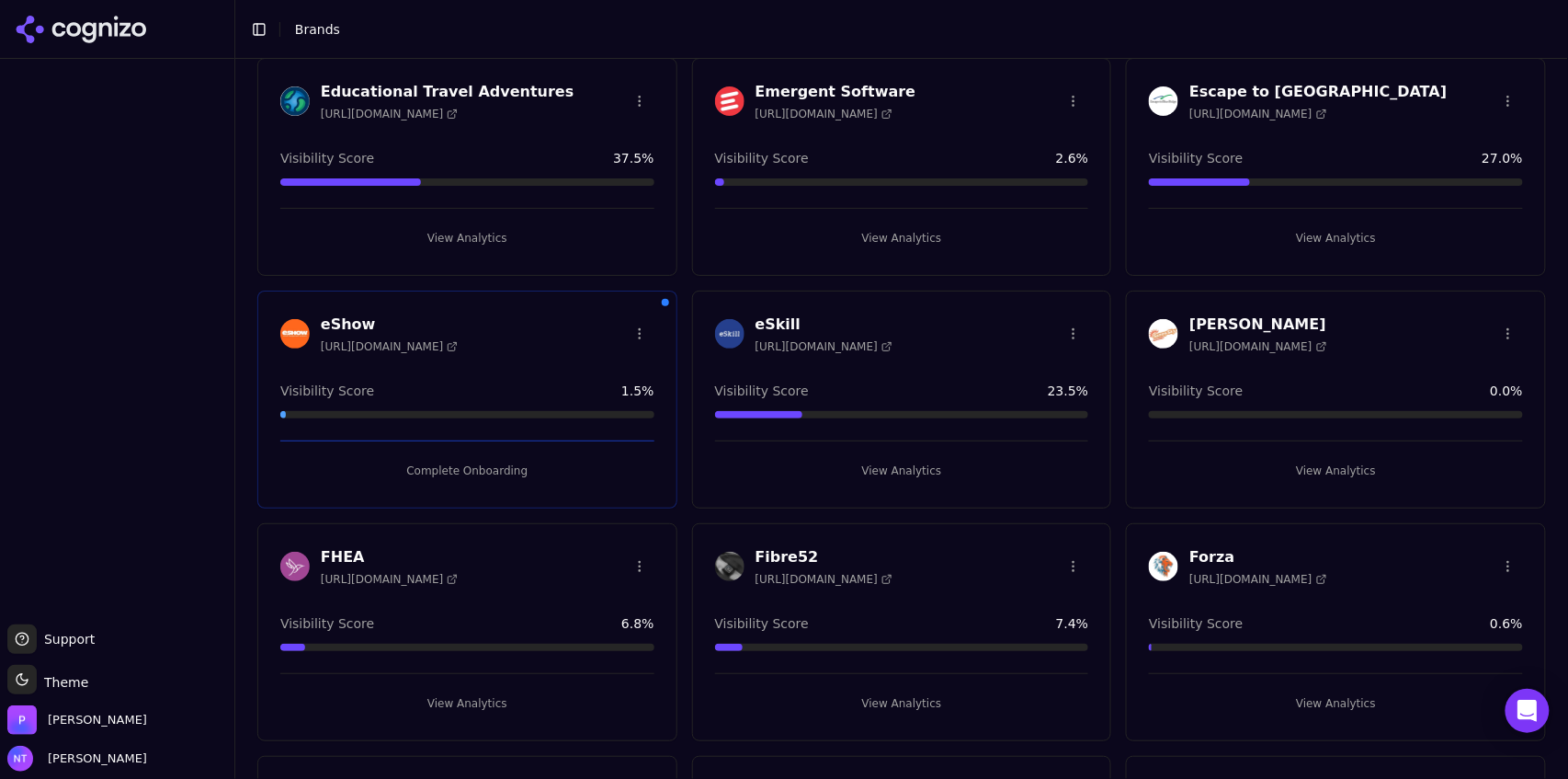
scroll to position [1472, 0]
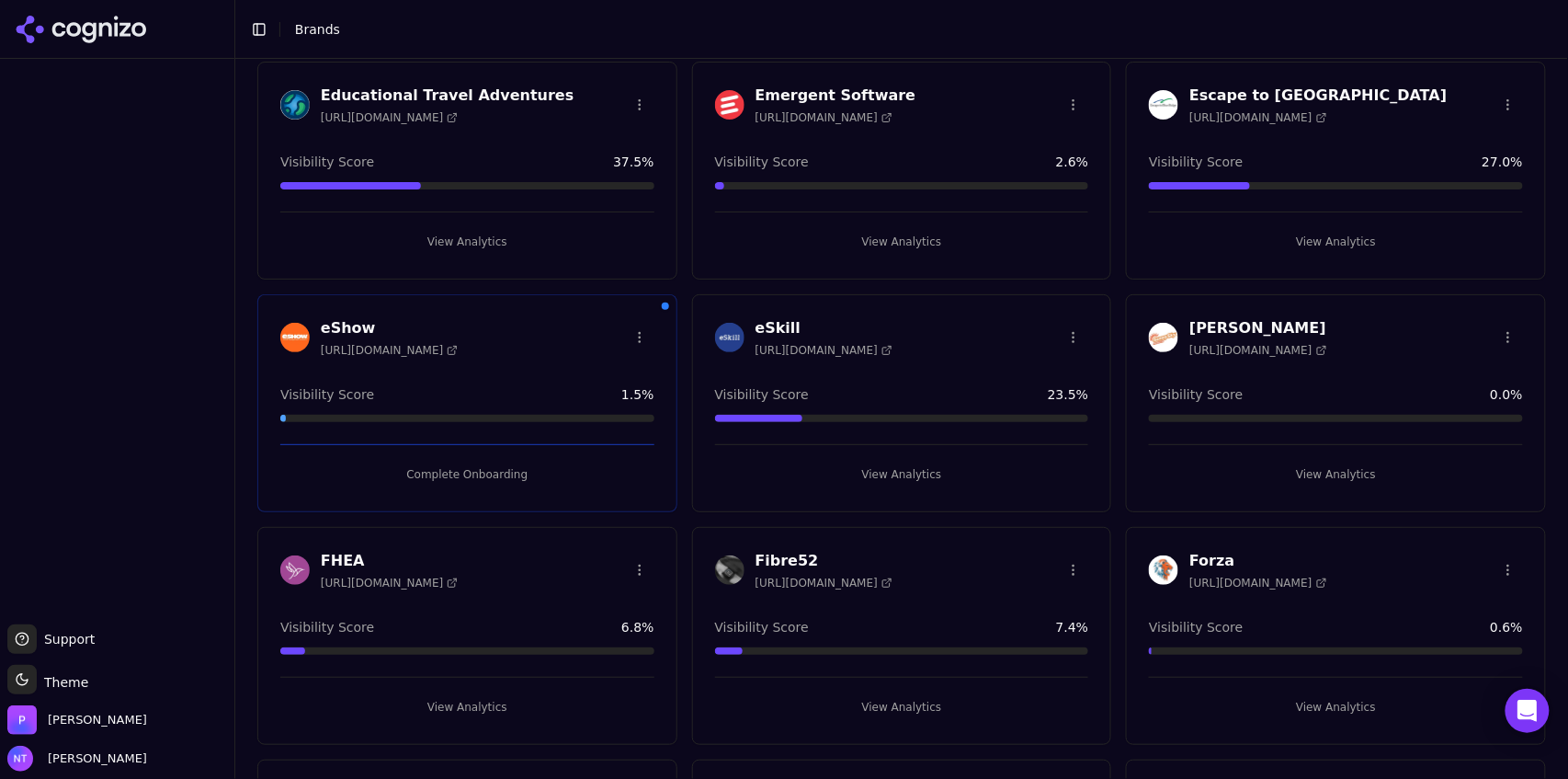
click at [1501, 325] on html "Support Support Toggle theme Theme Perrill Nate Tower Toggle Sidebar Brands Cre…" at bounding box center [784, 389] width 1568 height 779
click at [1451, 377] on div "Edit Brand" at bounding box center [1455, 373] width 108 height 30
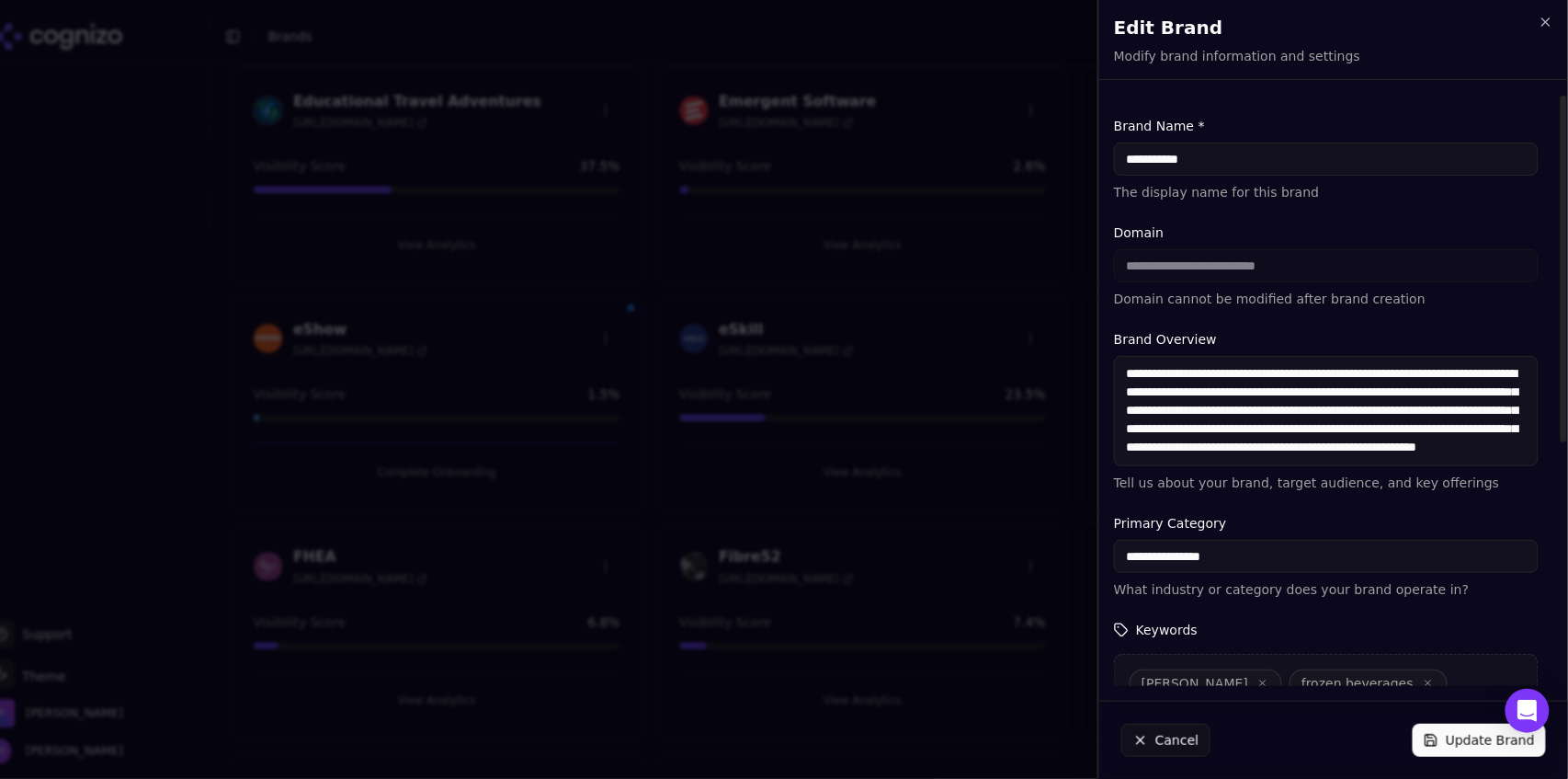
click at [1175, 156] on input "**********" at bounding box center [1326, 159] width 424 height 33
type input "*****"
click at [1446, 735] on button "Update Brand" at bounding box center [1479, 739] width 133 height 33
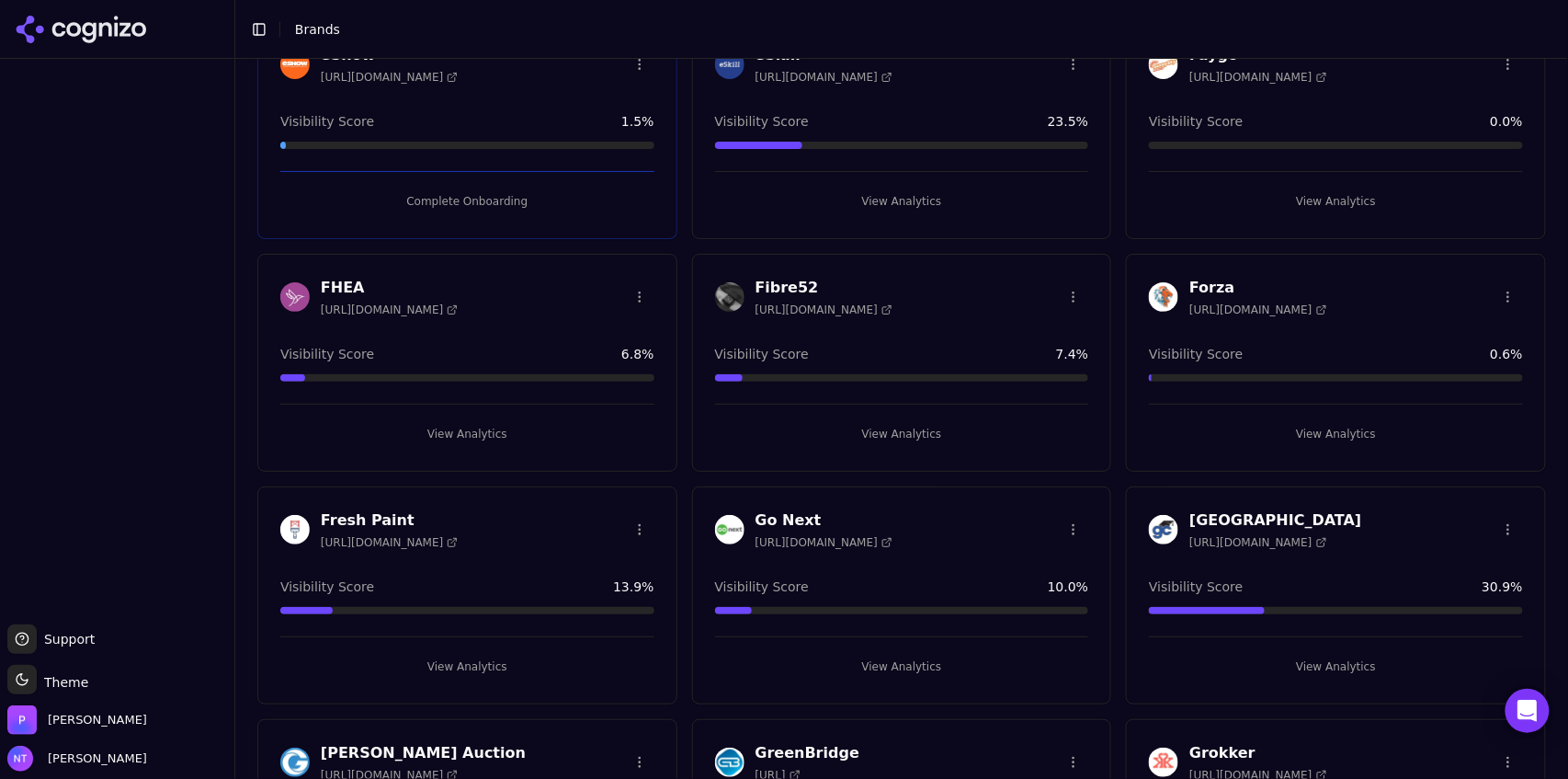
scroll to position [1740, 0]
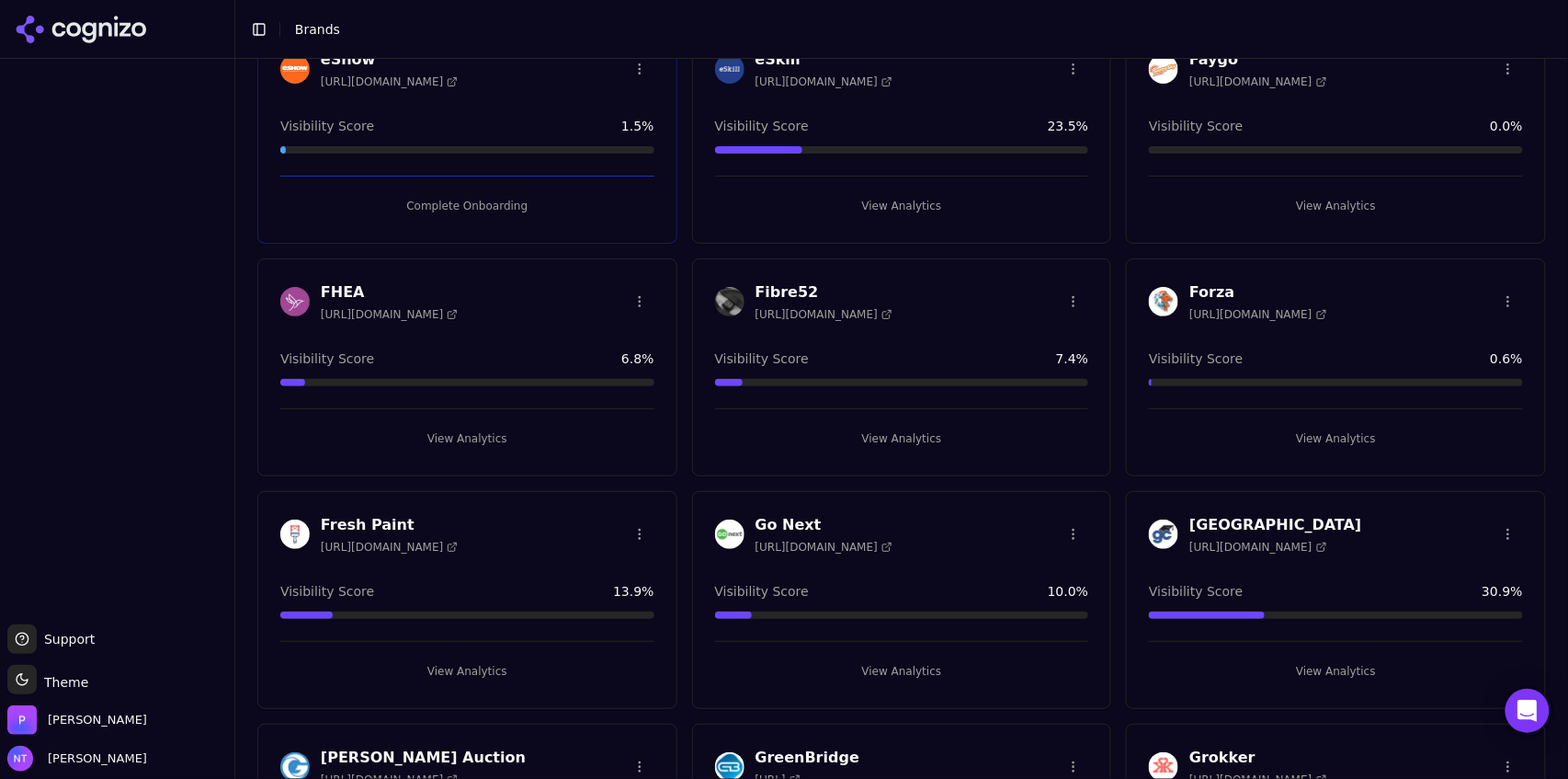
click at [486, 432] on button "View Analytics" at bounding box center [467, 439] width 374 height 30
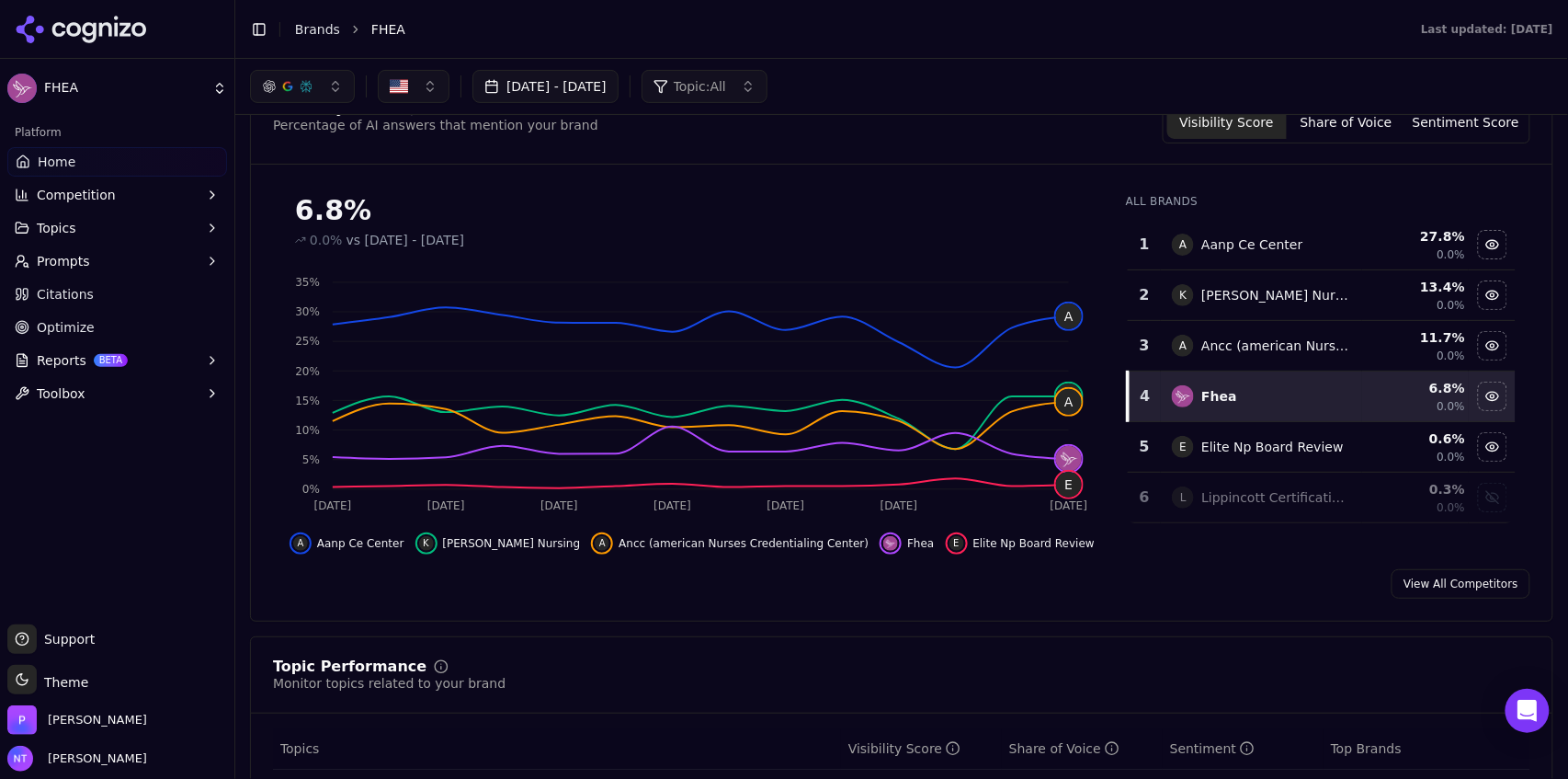
scroll to position [119, 0]
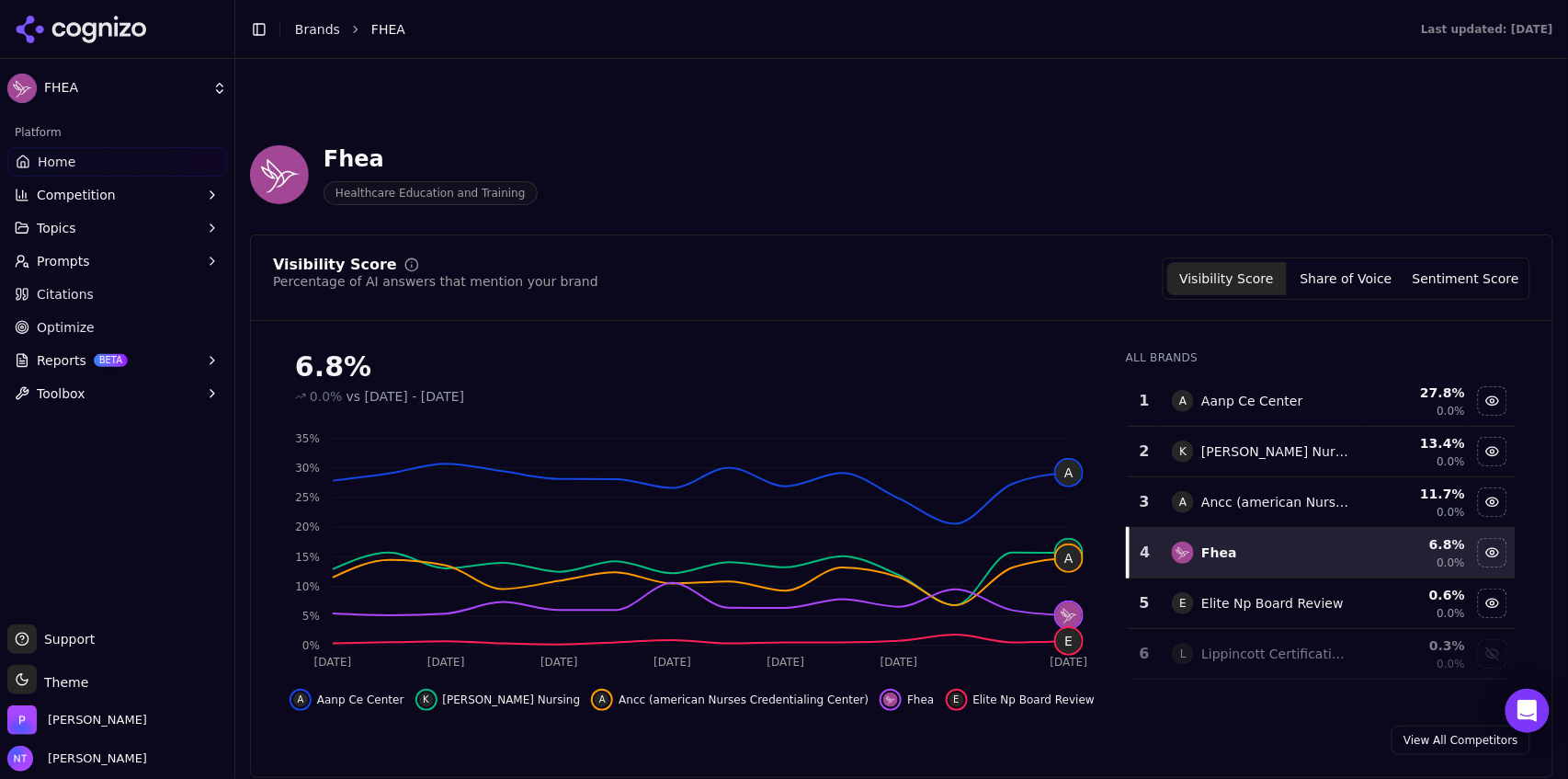
scroll to position [119, 0]
